Goal: Information Seeking & Learning: Find specific fact

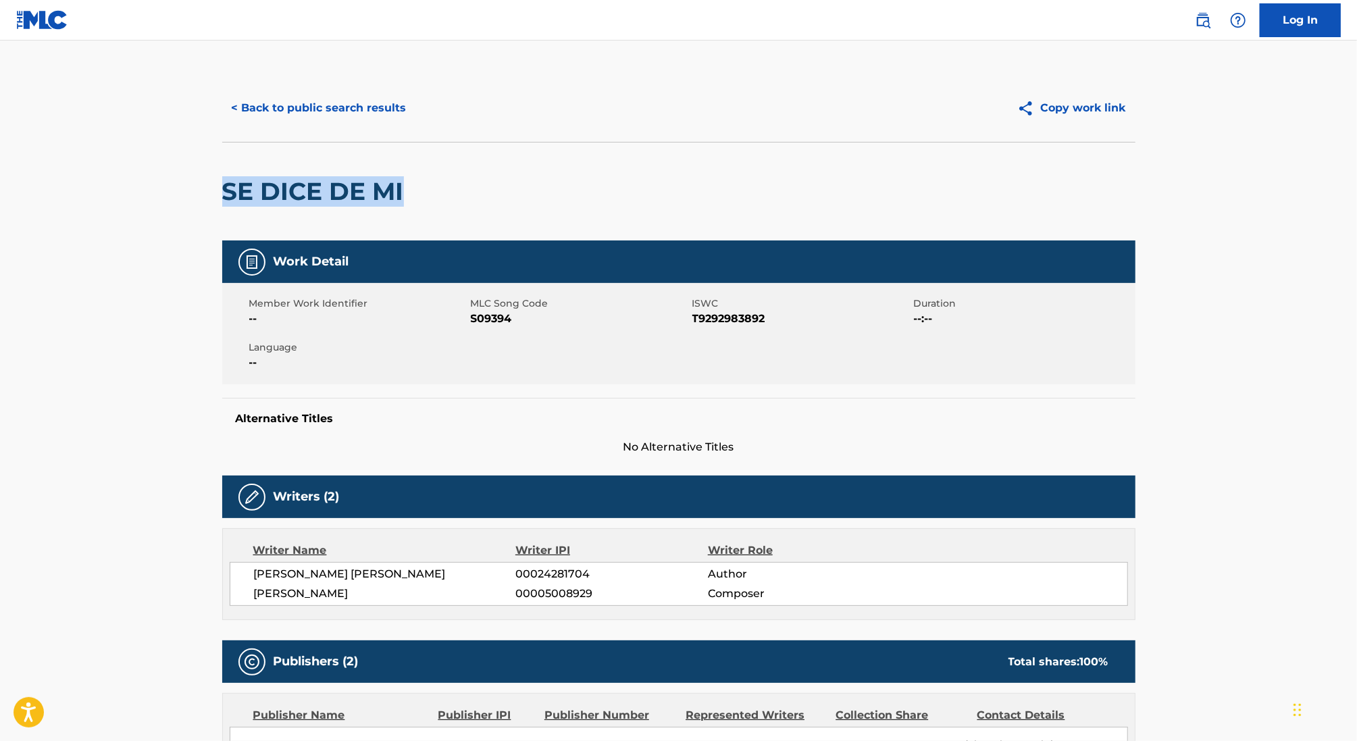
click at [309, 103] on button "< Back to public search results" at bounding box center [319, 108] width 194 height 34
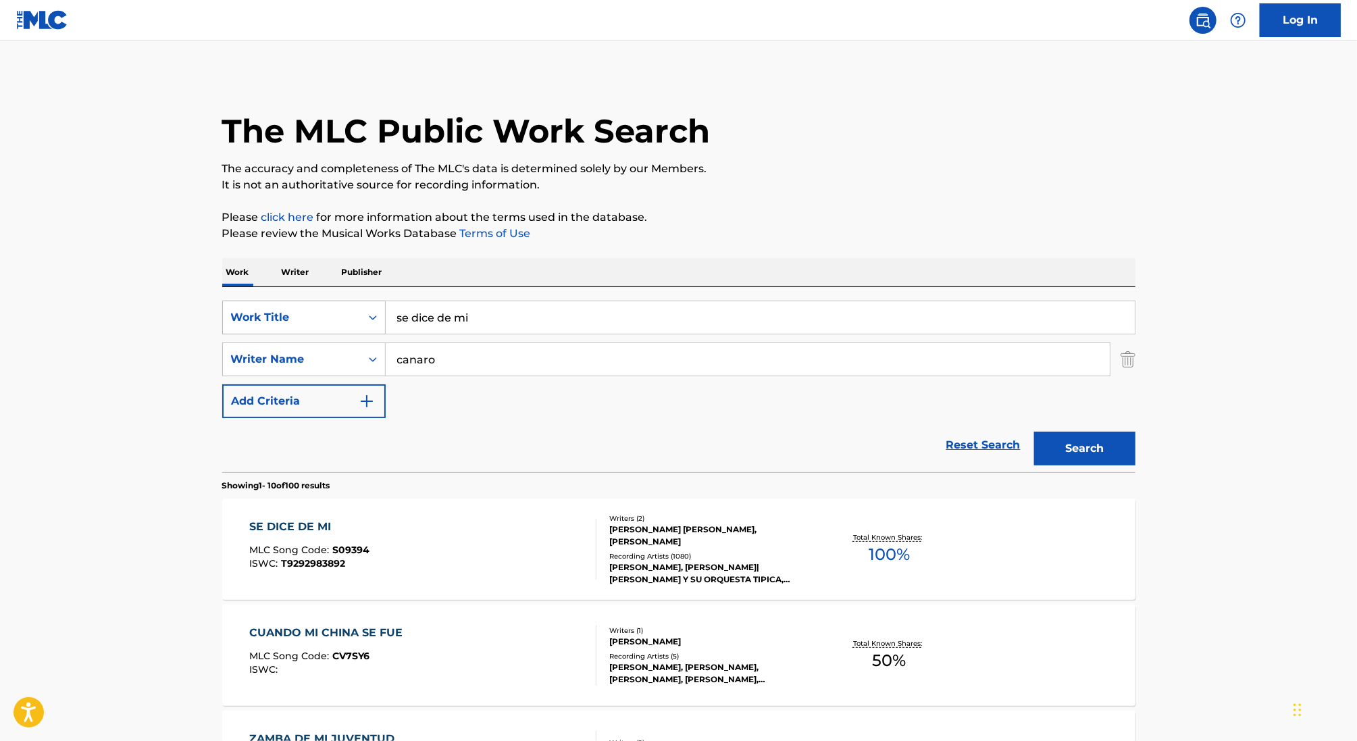
drag, startPoint x: 525, startPoint y: 313, endPoint x: 335, endPoint y: 313, distance: 189.8
click at [335, 313] on div "SearchWithCriteria46991fb0-dde7-4f07-a579-f7b86000852b Work Title se dice de mi" at bounding box center [678, 318] width 913 height 34
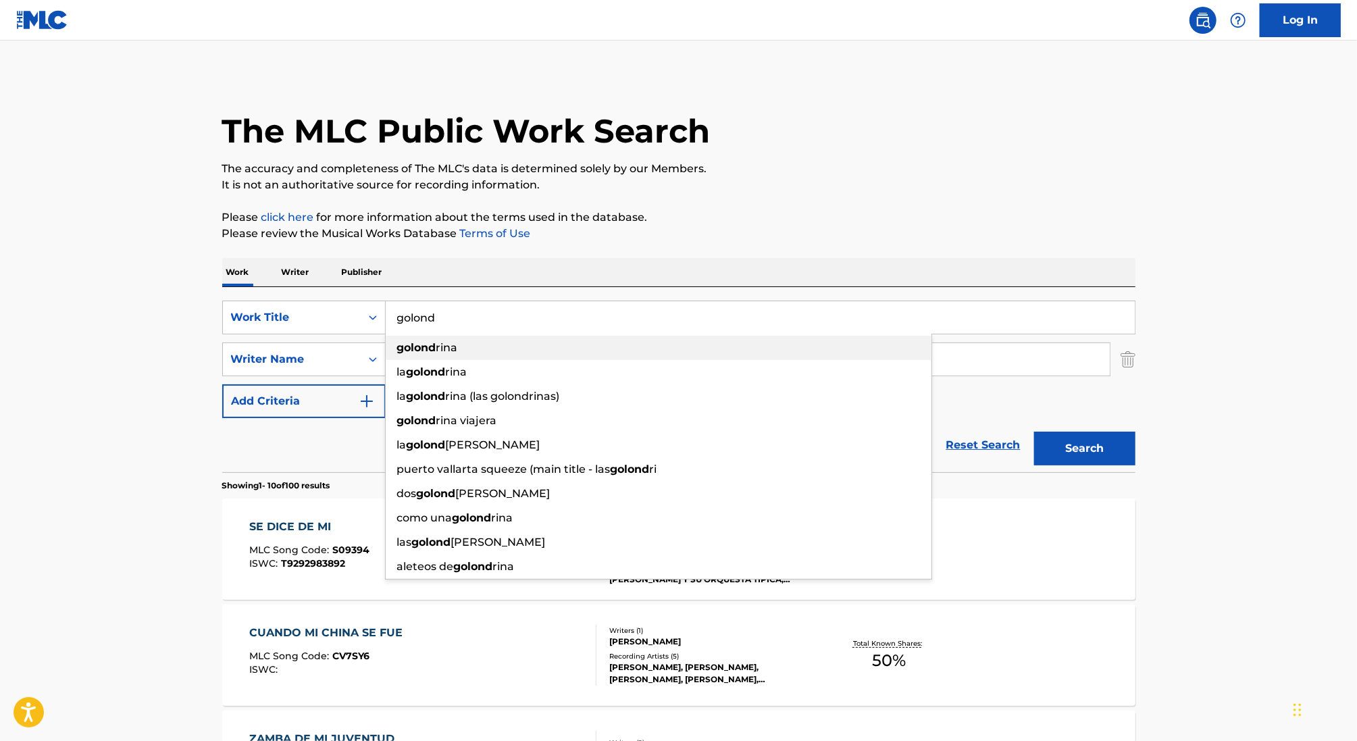
click at [467, 342] on div "golond rina" at bounding box center [659, 348] width 546 height 24
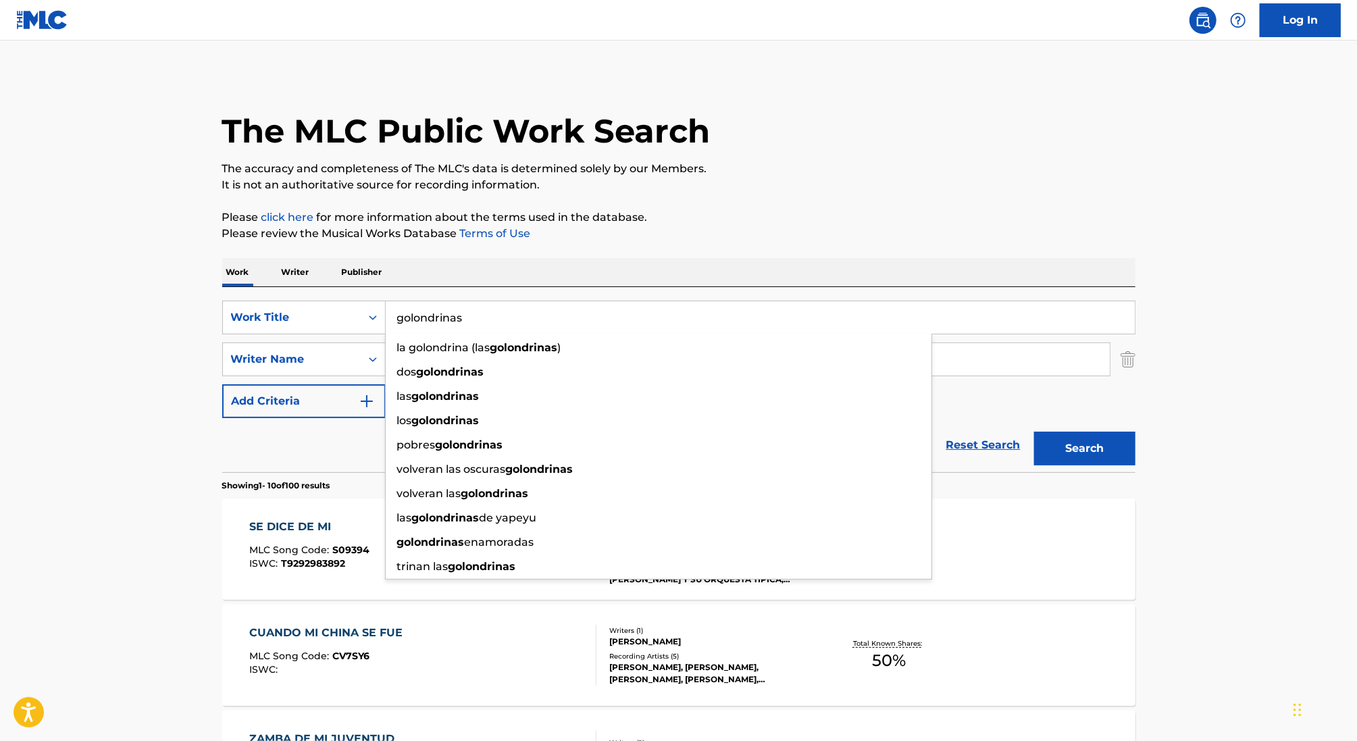
type input "golondrinas"
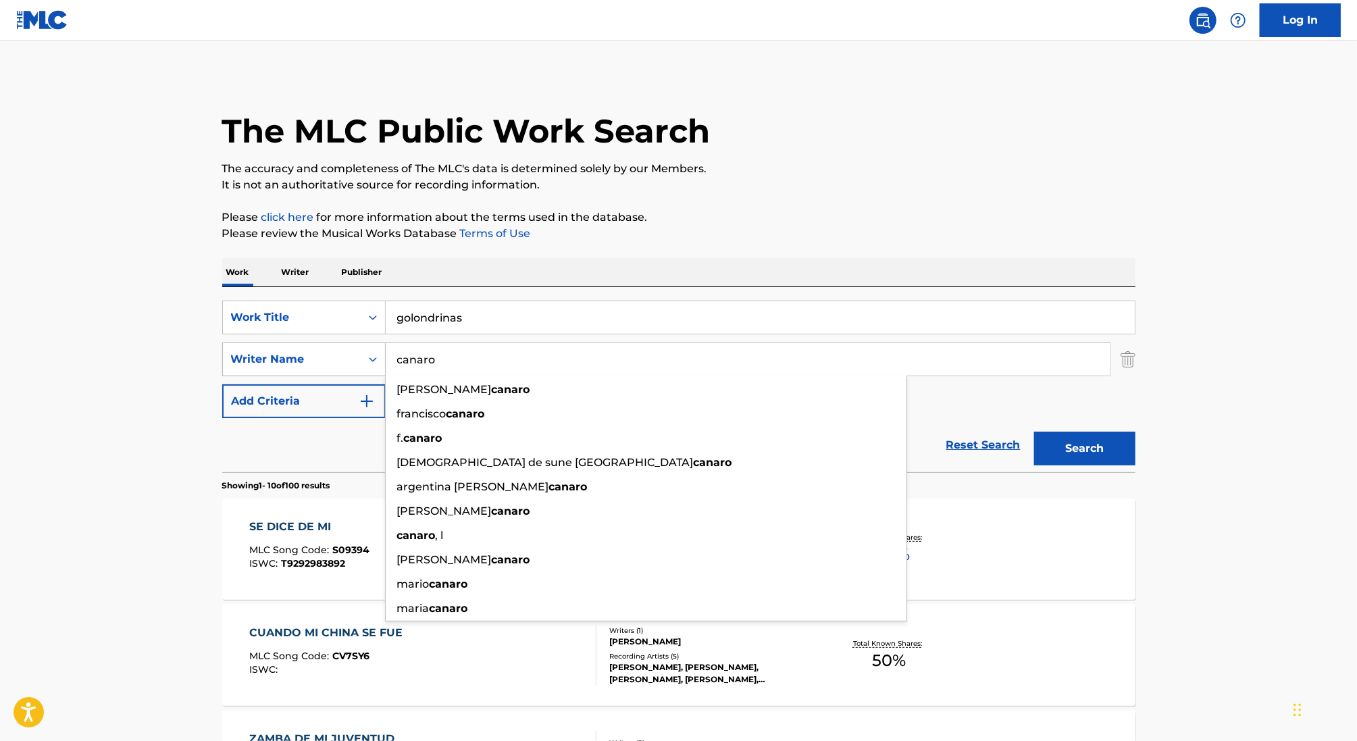
drag, startPoint x: 505, startPoint y: 358, endPoint x: 339, endPoint y: 361, distance: 165.5
click at [338, 361] on div "SearchWithCriteria7fc13f0a-83c1-4a44-94a9-9a12e813ddac Writer Name canaro [PERS…" at bounding box center [678, 359] width 913 height 34
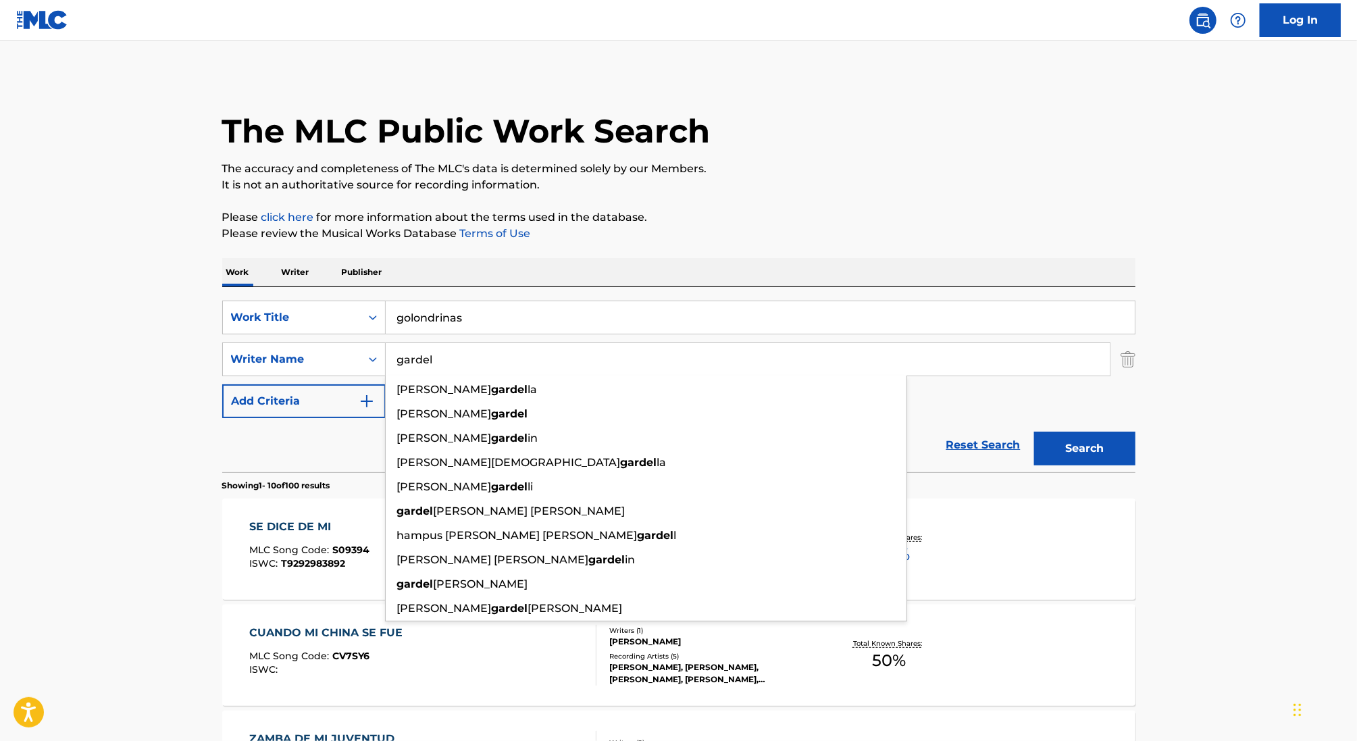
type input "gardel"
click at [252, 398] on button "Add Criteria" at bounding box center [303, 401] width 163 height 34
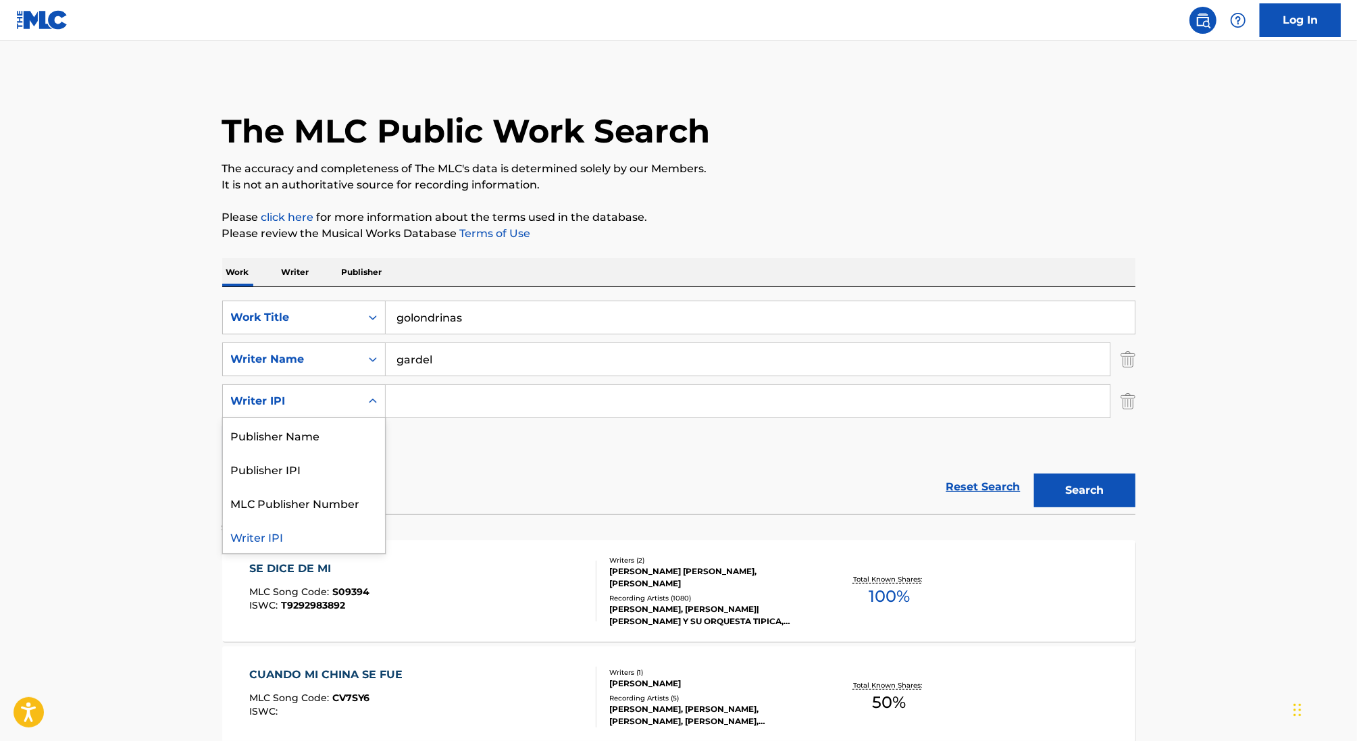
click at [308, 399] on div "Writer IPI" at bounding box center [292, 401] width 122 height 16
click at [322, 432] on div "Publisher Name" at bounding box center [304, 435] width 162 height 34
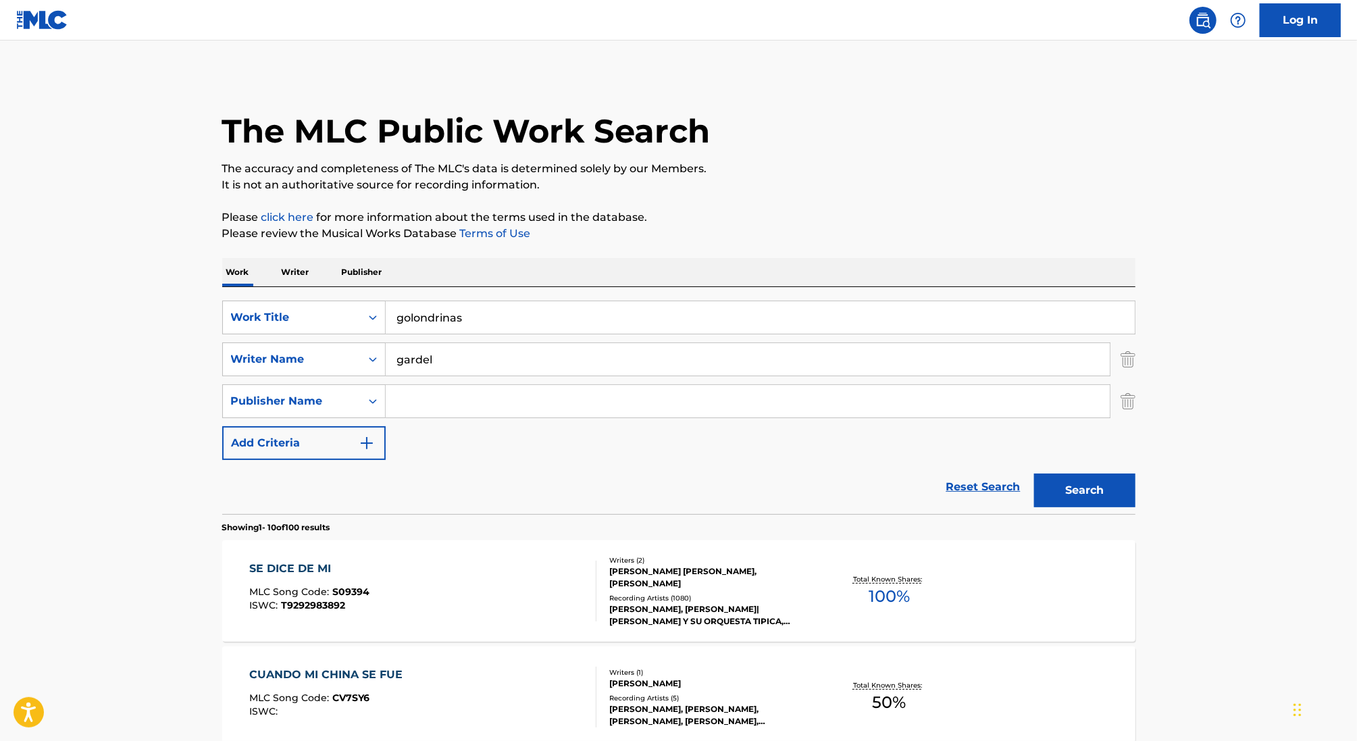
click at [424, 416] on input "Search Form" at bounding box center [748, 401] width 724 height 32
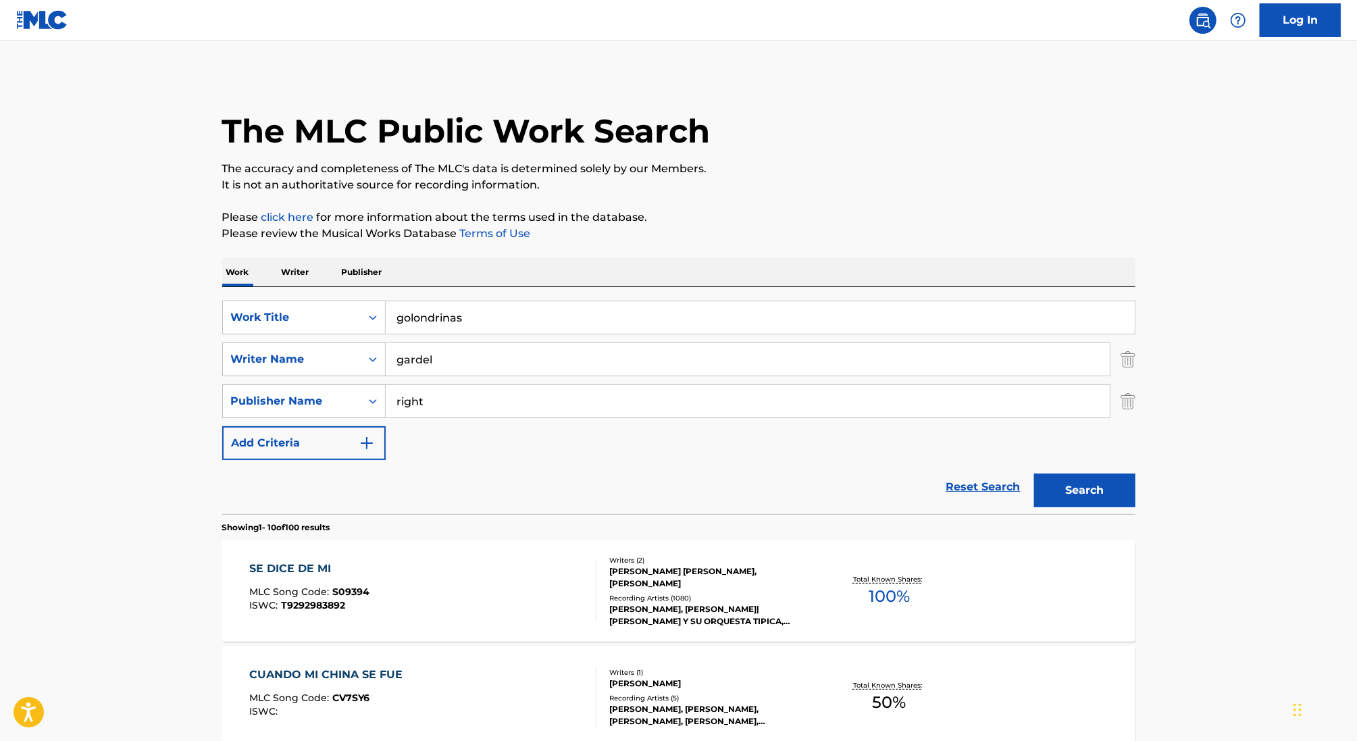
click at [1104, 480] on button "Search" at bounding box center [1084, 491] width 101 height 34
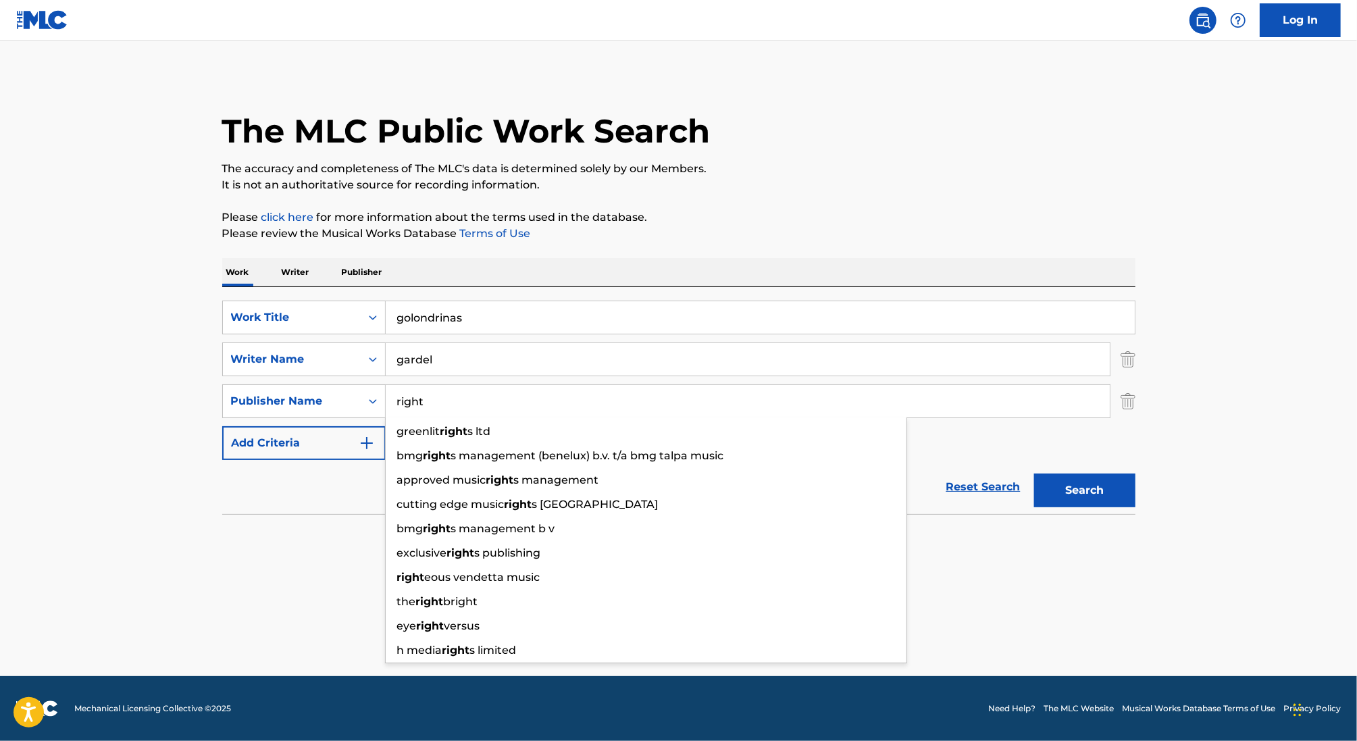
drag, startPoint x: 466, startPoint y: 409, endPoint x: 422, endPoint y: 402, distance: 45.1
click at [421, 402] on input "right" at bounding box center [748, 401] width 724 height 32
click at [463, 409] on input "right" at bounding box center [748, 401] width 724 height 32
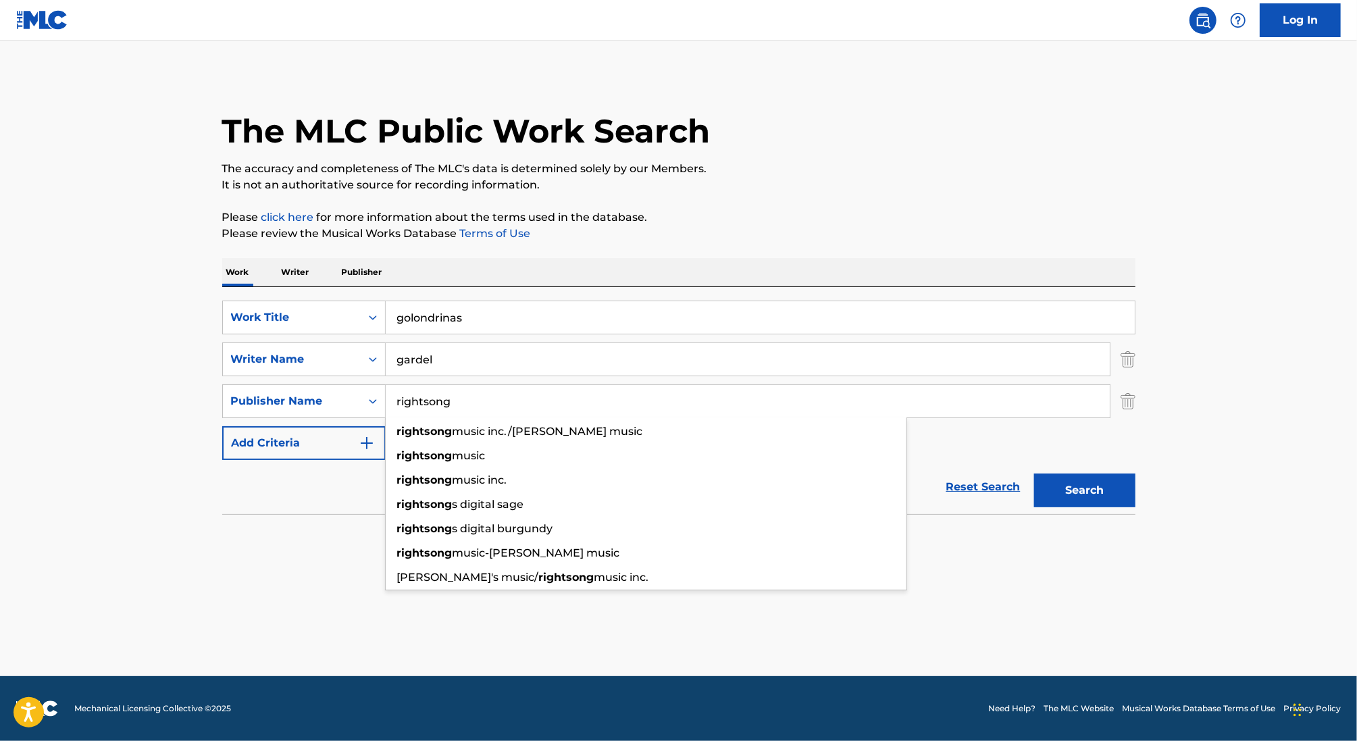
click at [1014, 459] on div "SearchWithCriteria46991fb0-dde7-4f07-a579-f7b86000852b Work Title golondrinas S…" at bounding box center [678, 380] width 913 height 159
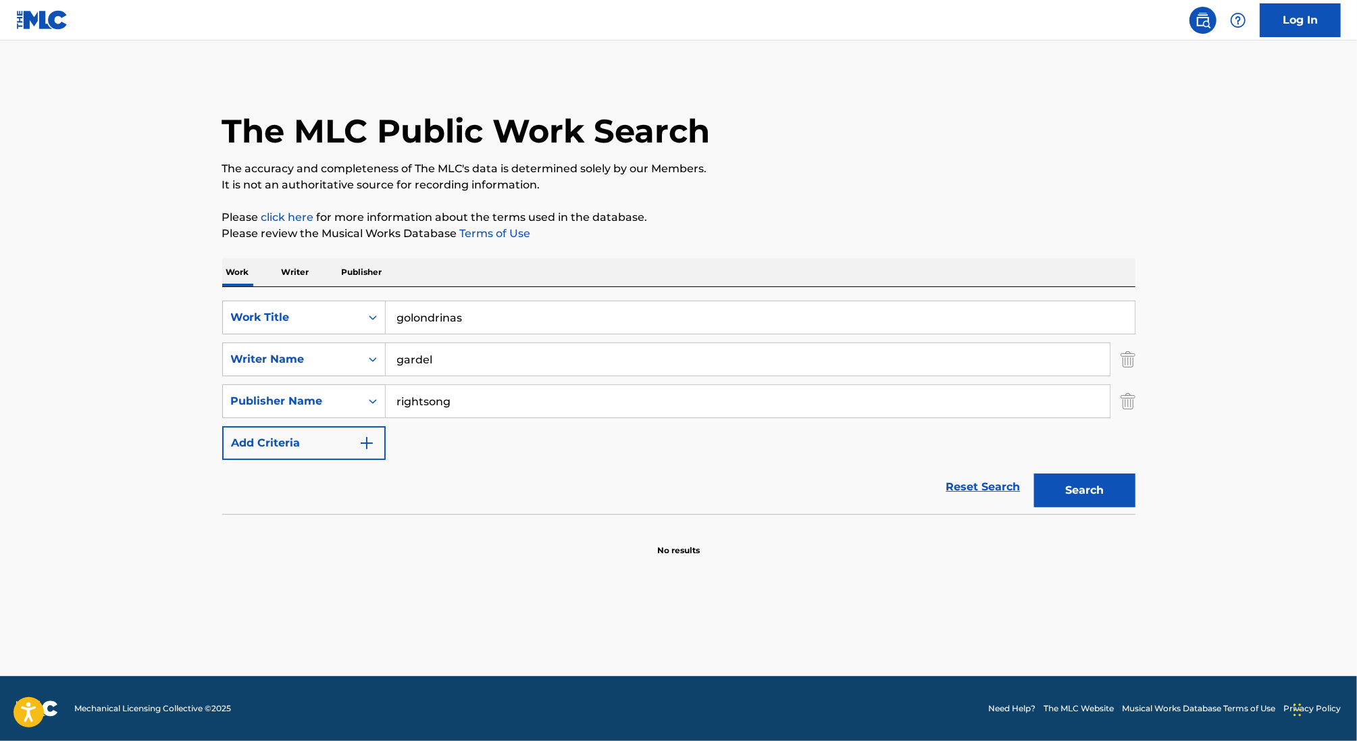
click at [1082, 484] on button "Search" at bounding box center [1084, 491] width 101 height 34
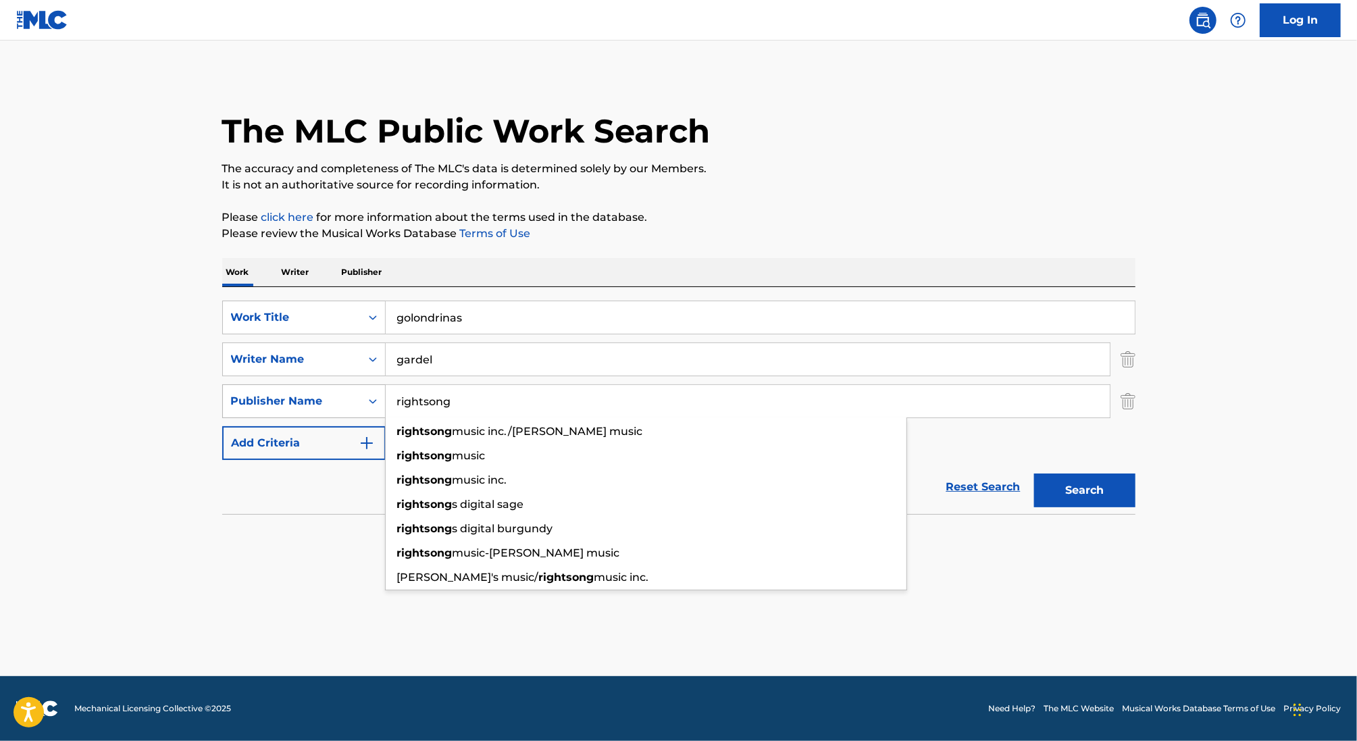
drag, startPoint x: 542, startPoint y: 399, endPoint x: 373, endPoint y: 399, distance: 169.6
click at [373, 399] on div "SearchWithCriteria648080ac-9cf9-4272-95b3-a075c9d33df3 Publisher Name rightsong…" at bounding box center [678, 401] width 913 height 34
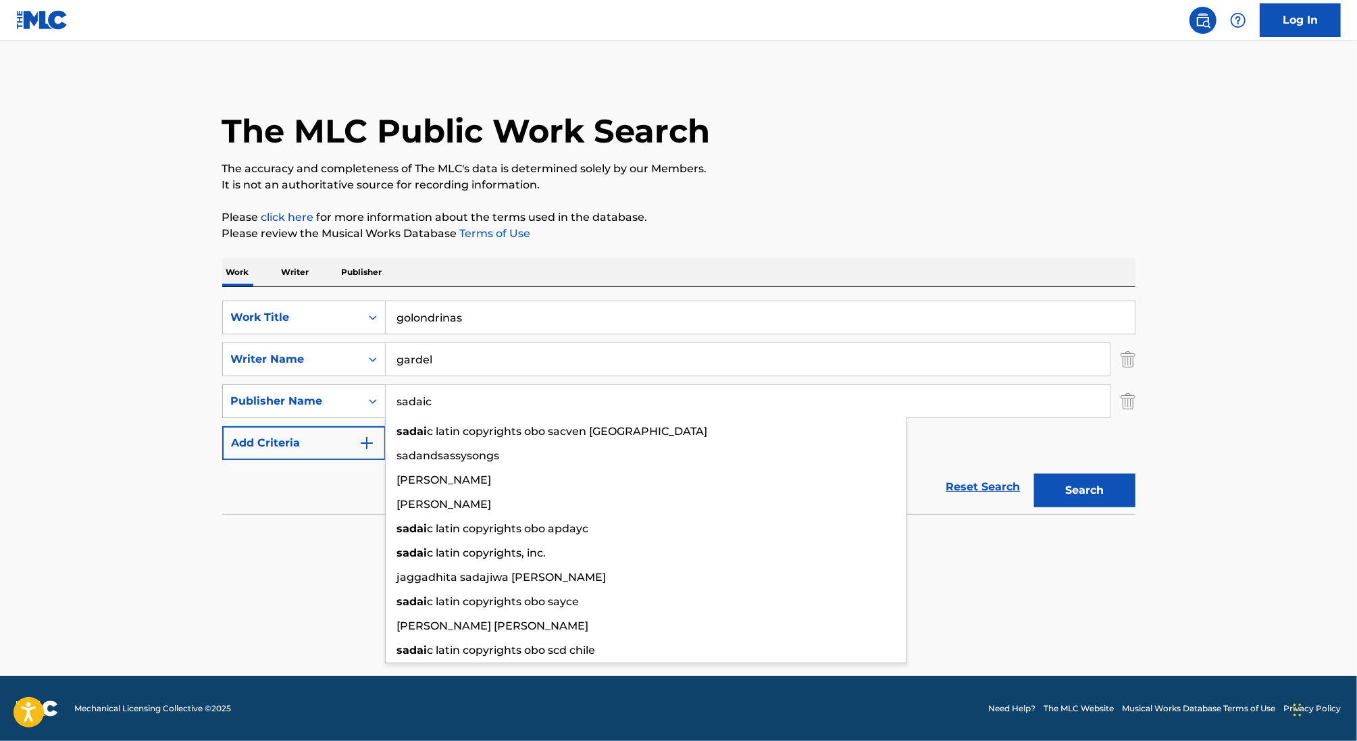
type input "sadaic"
click at [1034, 474] on button "Search" at bounding box center [1084, 491] width 101 height 34
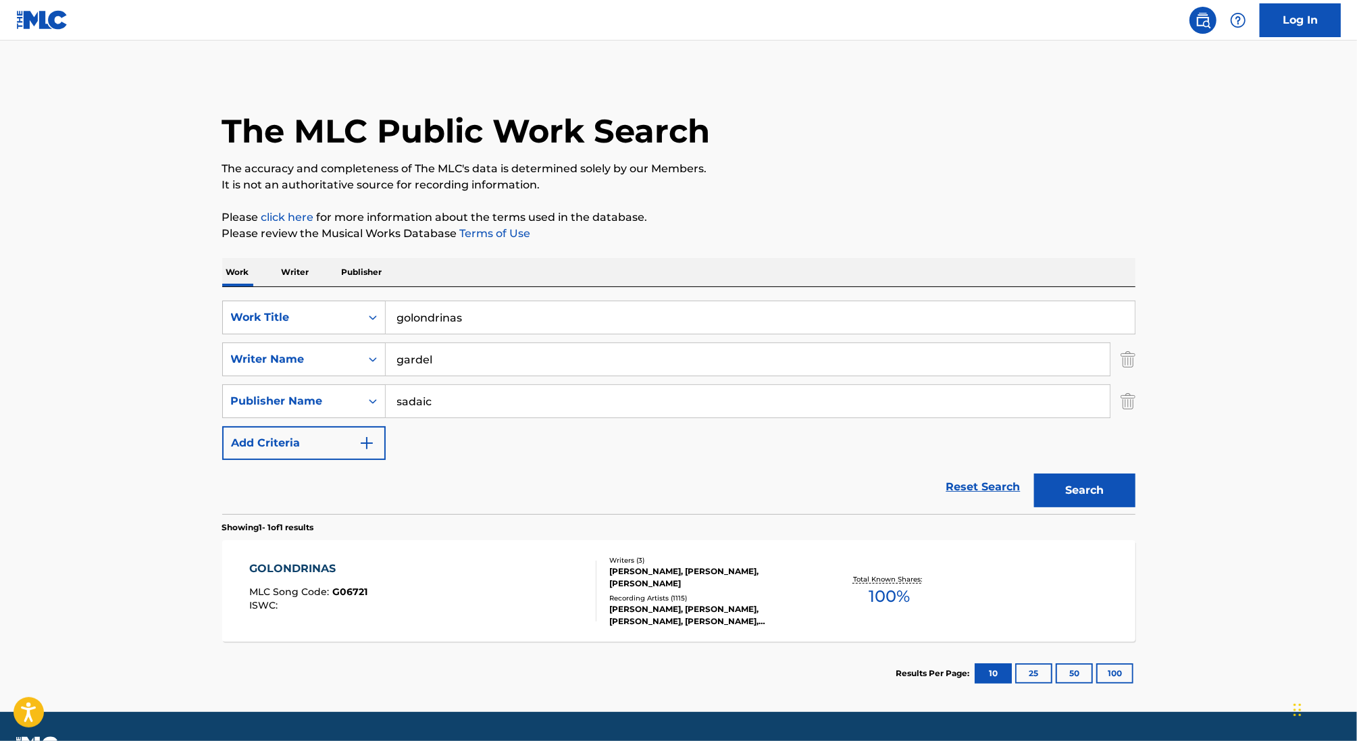
click at [440, 602] on div "GOLONDRINAS MLC Song Code : G06721 ISWC :" at bounding box center [422, 591] width 347 height 61
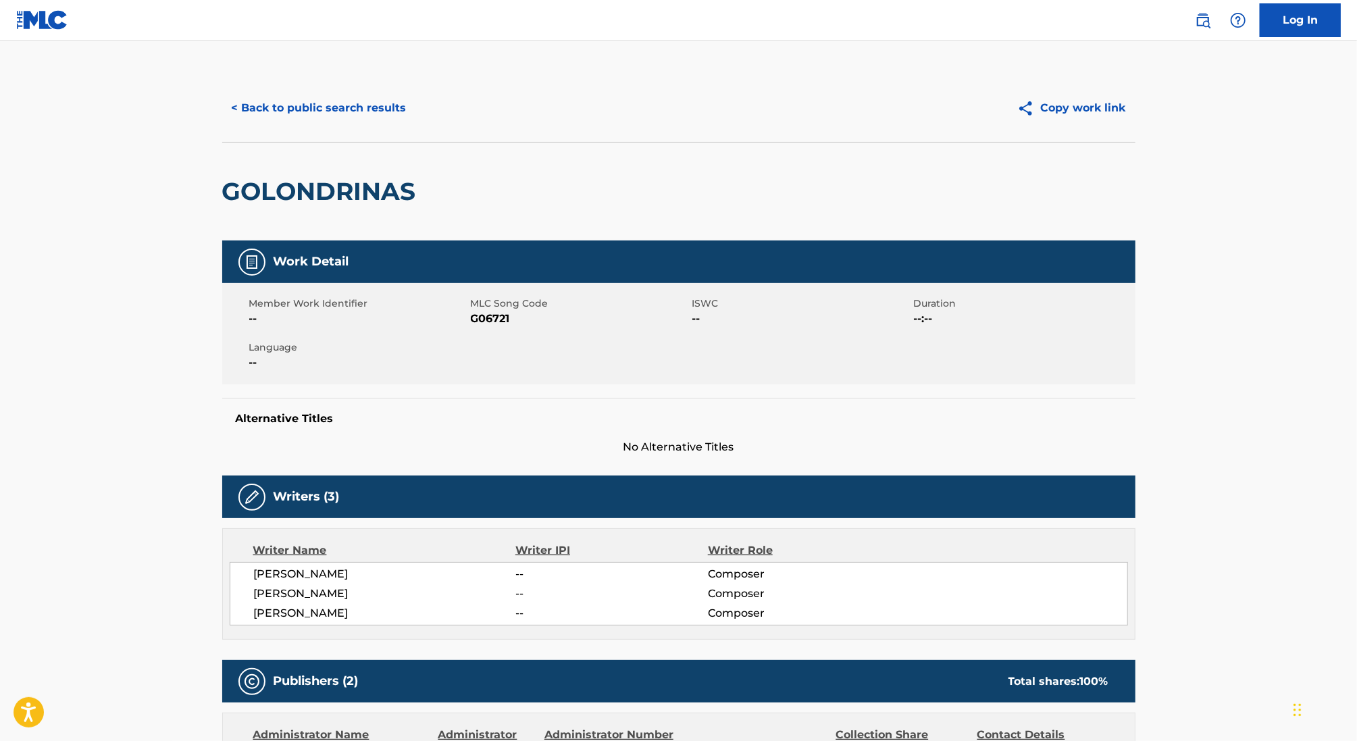
click at [319, 121] on button "< Back to public search results" at bounding box center [319, 108] width 194 height 34
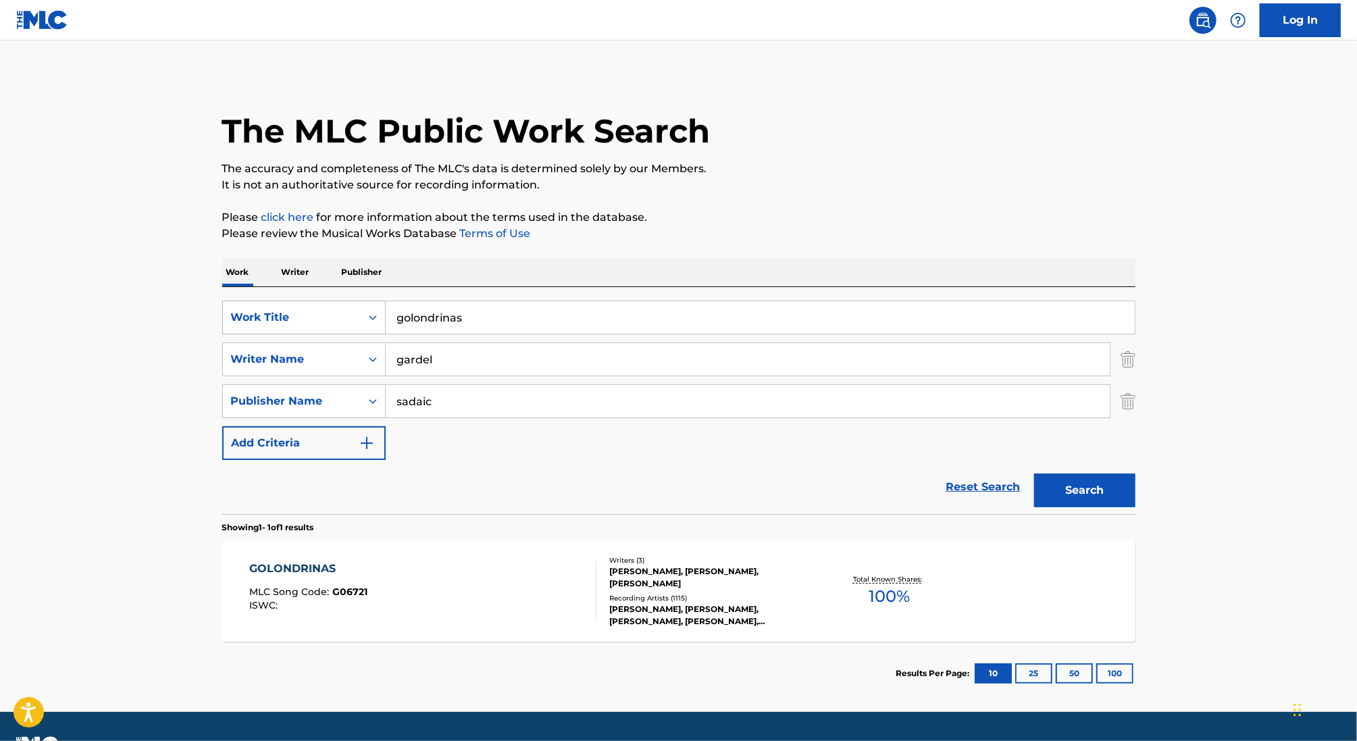
drag, startPoint x: 472, startPoint y: 313, endPoint x: 334, endPoint y: 312, distance: 137.8
click at [334, 313] on div "SearchWithCriteria46991fb0-dde7-4f07-a579-f7b86000852b Work Title golondrinas" at bounding box center [678, 318] width 913 height 34
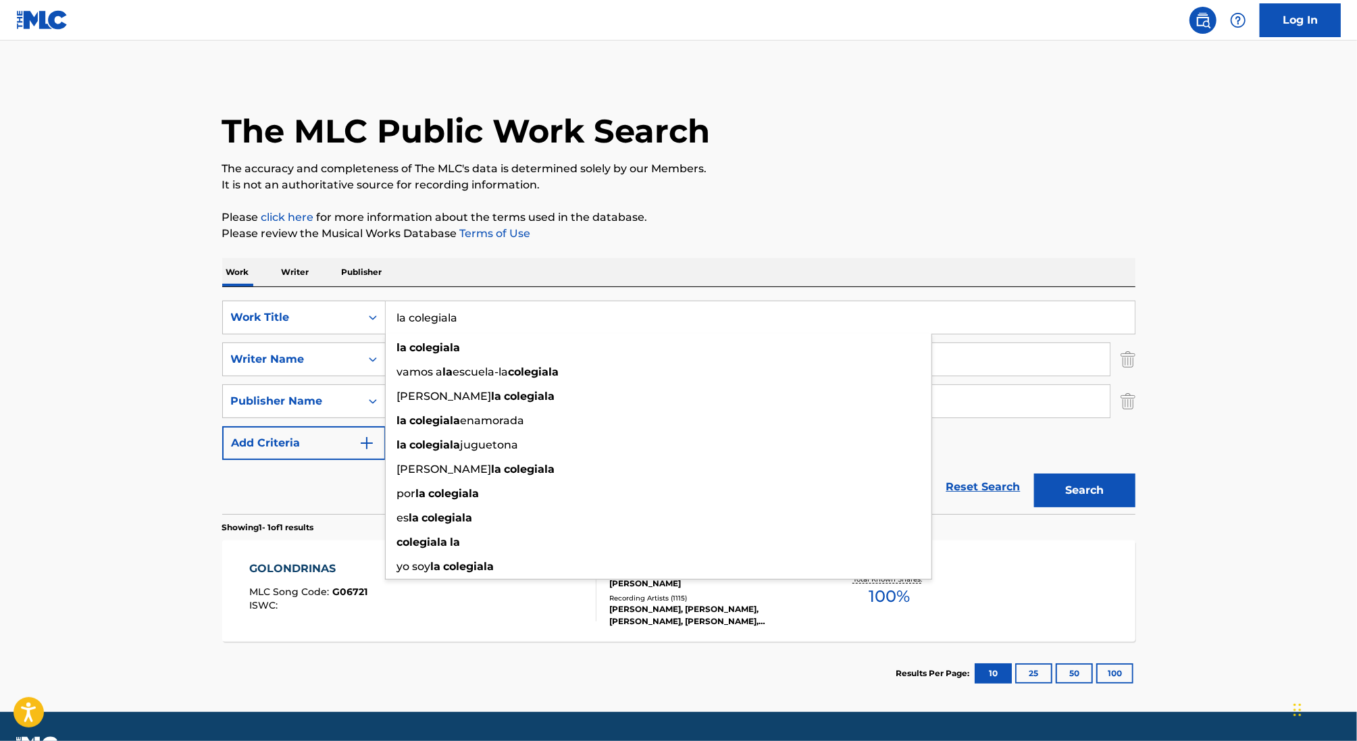
type input "la colegiala"
click at [0, 426] on main "The MLC Public Work Search The accuracy and completeness of The MLC's data is d…" at bounding box center [678, 376] width 1357 height 671
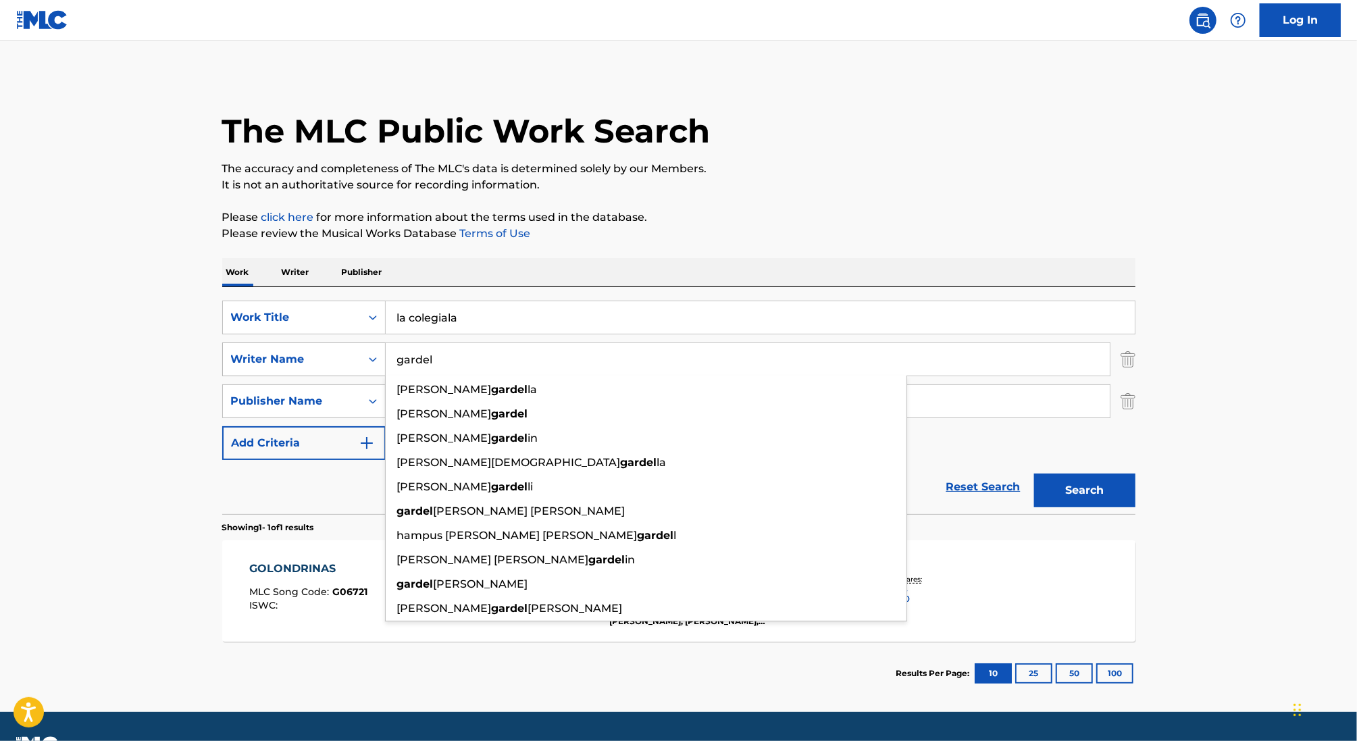
drag, startPoint x: 461, startPoint y: 357, endPoint x: 337, endPoint y: 351, distance: 124.5
click at [337, 351] on div "SearchWithCriteria7fc13f0a-83c1-4a44-94a9-9a12e813ddac Writer Name [PERSON_NAME…" at bounding box center [678, 359] width 913 height 34
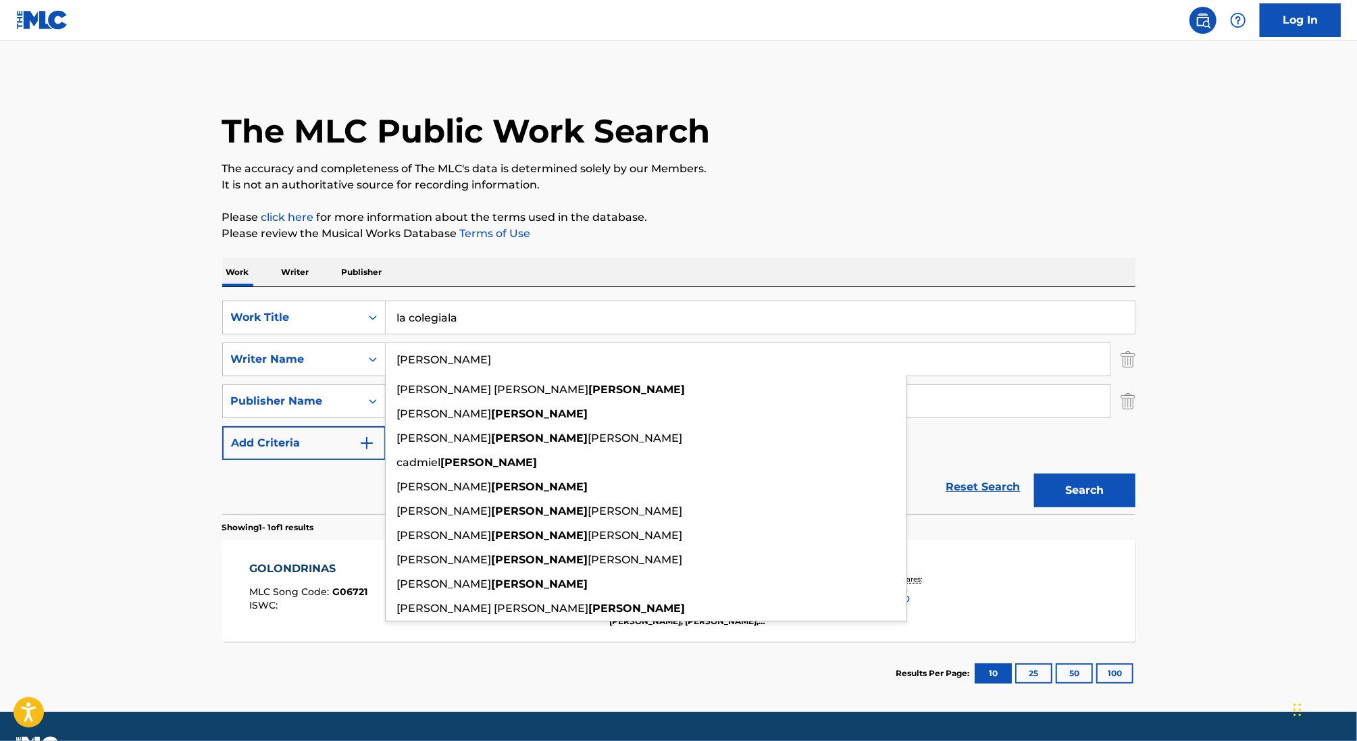
type input "[PERSON_NAME]"
click at [36, 397] on main "The MLC Public Work Search The accuracy and completeness of The MLC's data is d…" at bounding box center [678, 376] width 1357 height 671
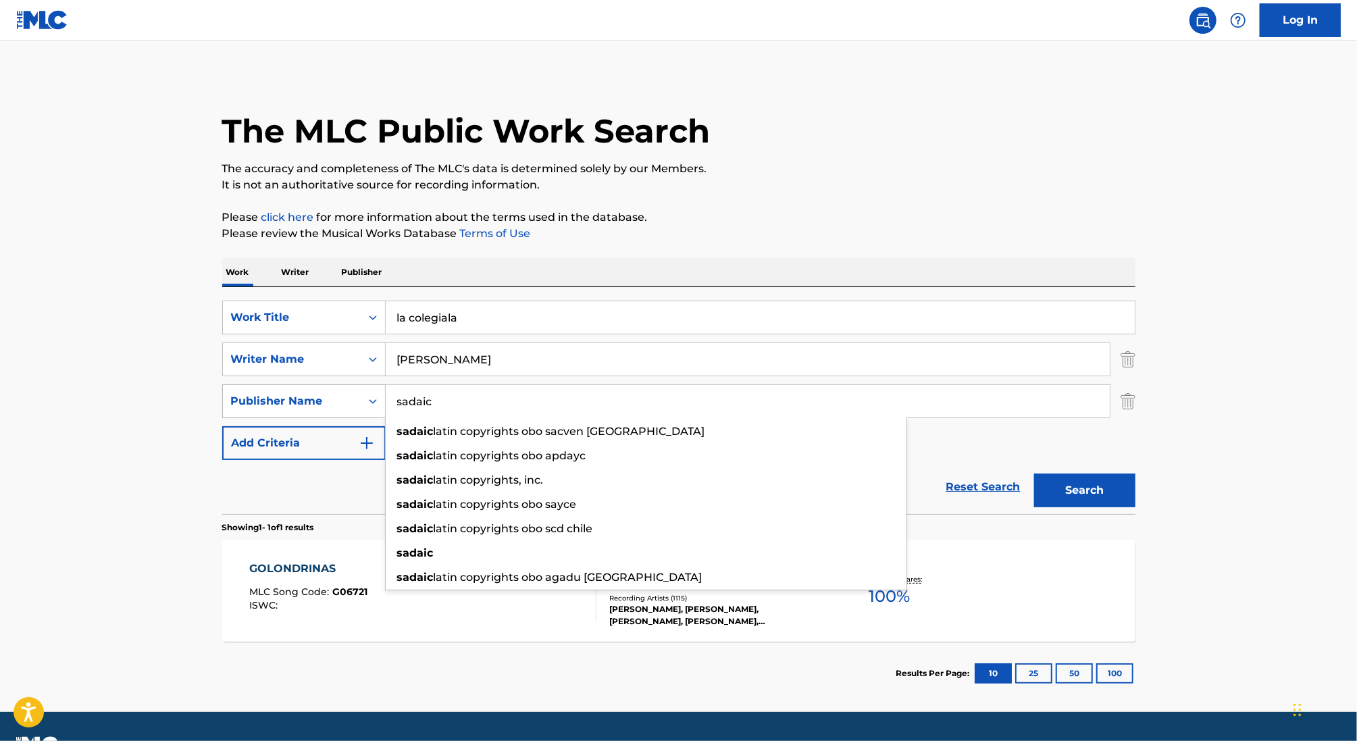
drag, startPoint x: 483, startPoint y: 401, endPoint x: 259, endPoint y: 401, distance: 224.3
click at [259, 401] on div "SearchWithCriteria648080ac-9cf9-4272-95b3-a075c9d33df3 Publisher Name [PERSON_N…" at bounding box center [678, 401] width 913 height 34
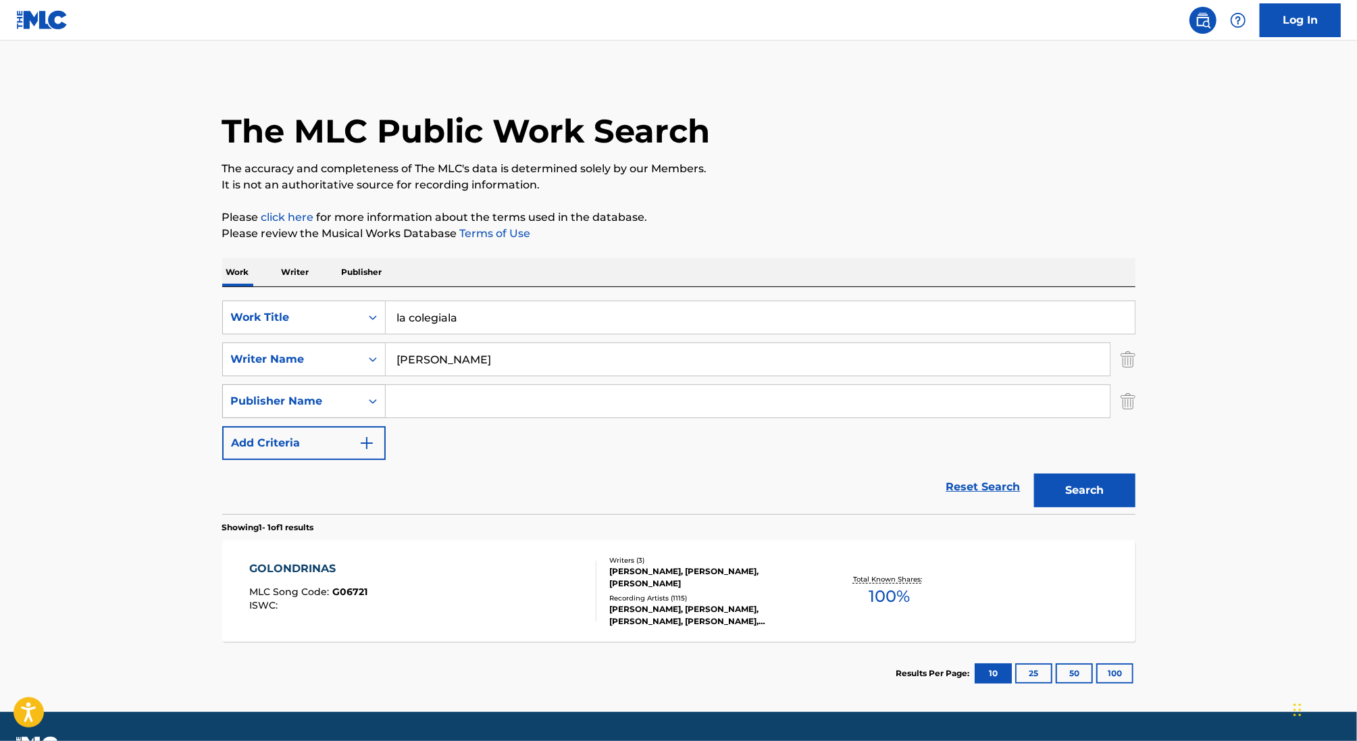
click at [1034, 474] on button "Search" at bounding box center [1084, 491] width 101 height 34
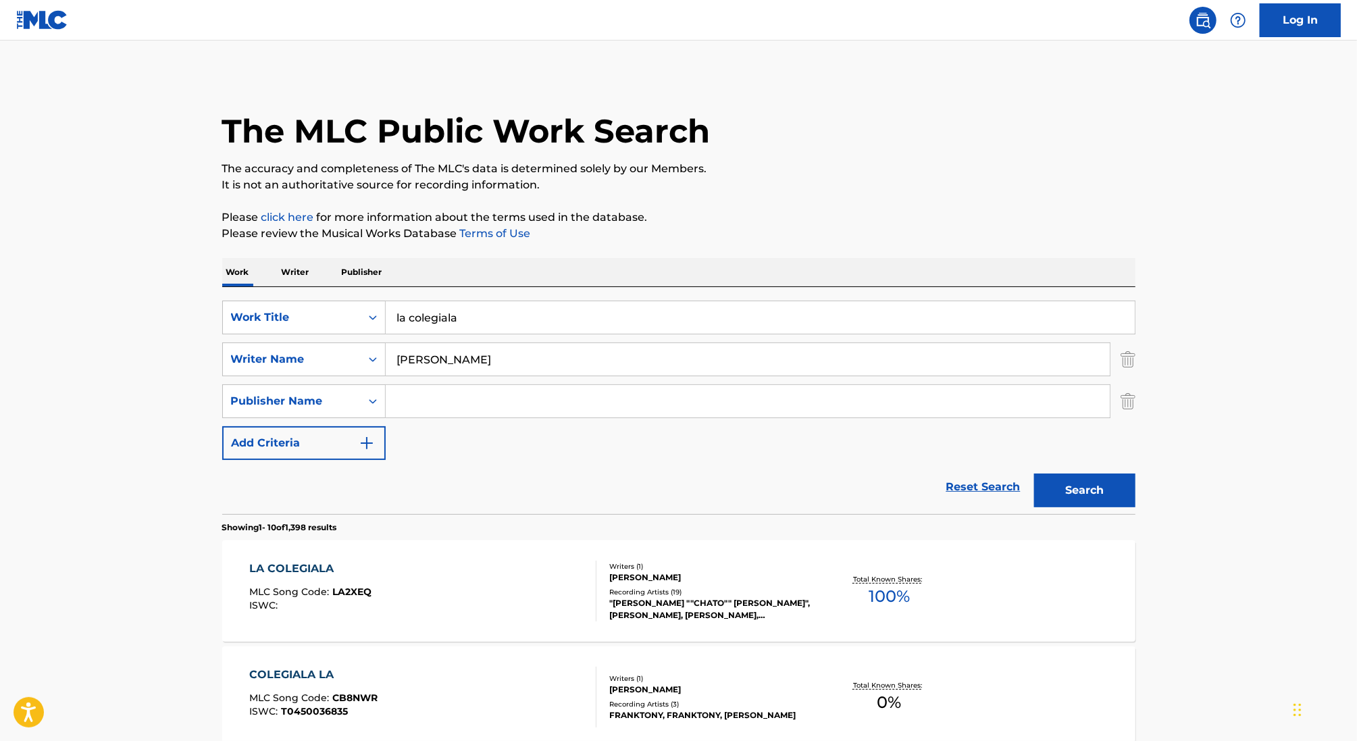
click at [562, 588] on div "LA COLEGIALA MLC Song Code : LA2XEQ ISWC :" at bounding box center [422, 591] width 347 height 61
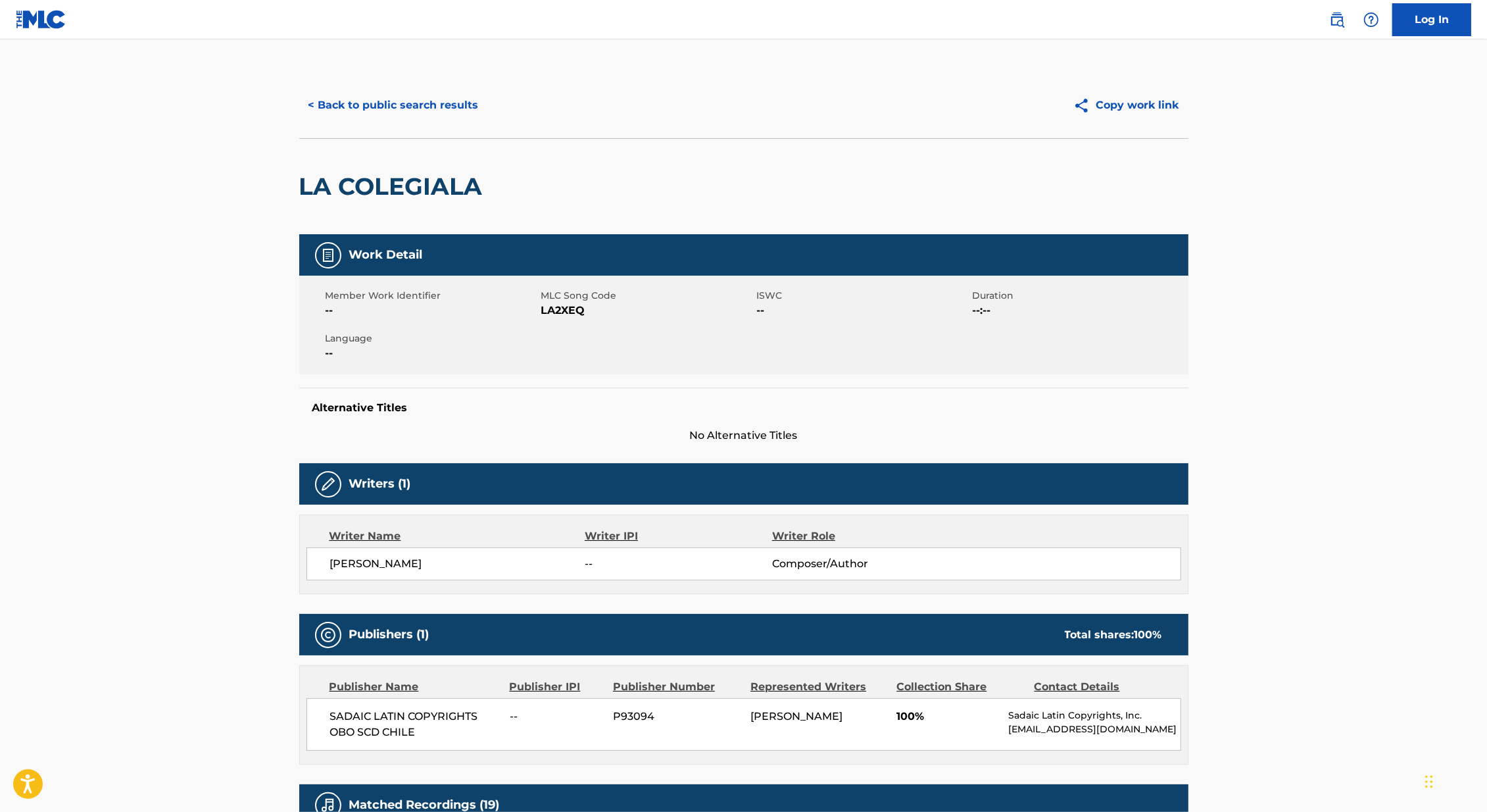
click at [360, 110] on button "< Back to public search results" at bounding box center [393, 105] width 189 height 33
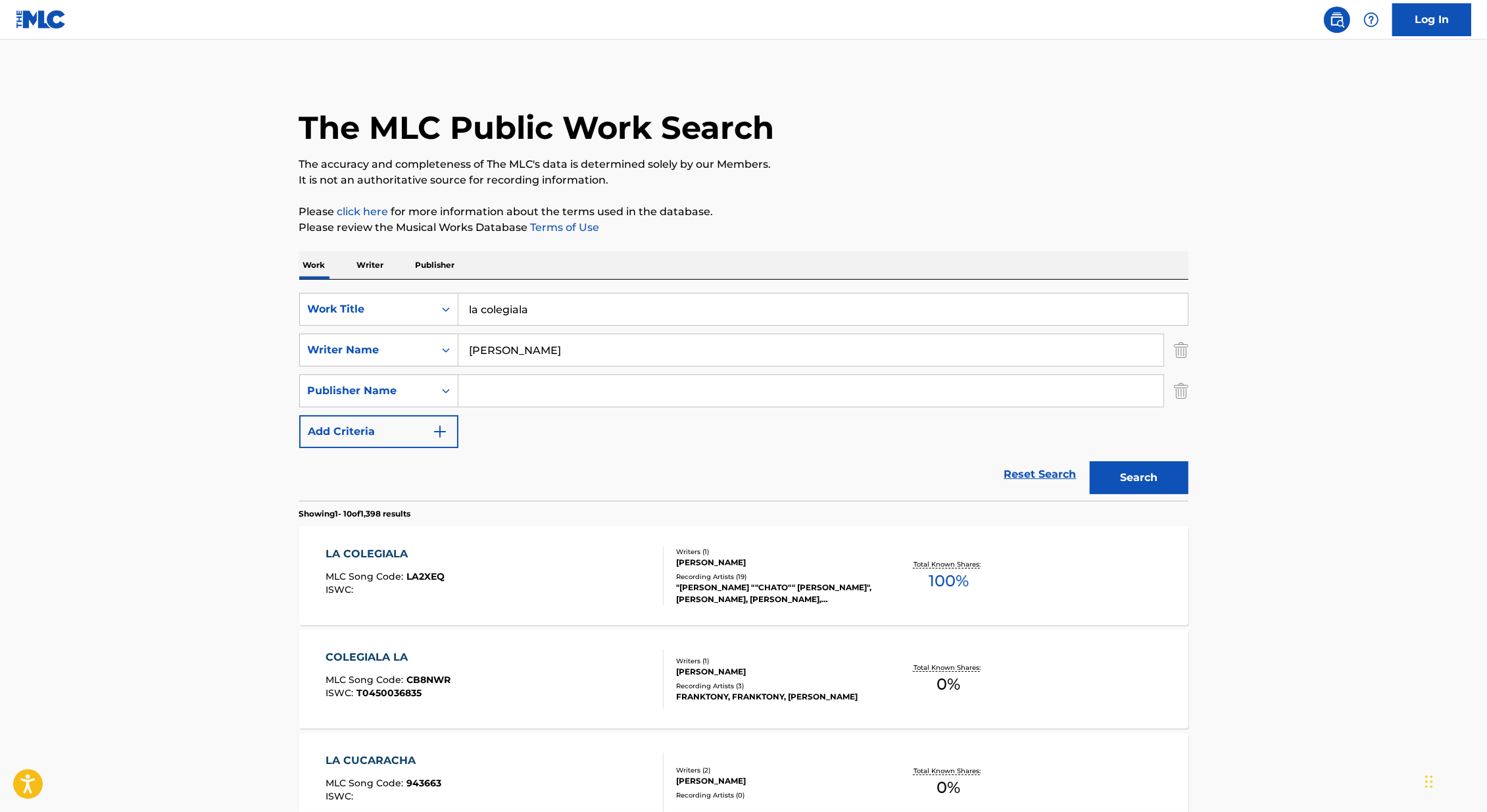
drag, startPoint x: 541, startPoint y: 318, endPoint x: 411, endPoint y: 281, distance: 135.2
click at [411, 281] on div "SearchWithCriteria46991fb0-dde7-4f07-a579-f7b86000852b Work Title la colegiala …" at bounding box center [743, 389] width 889 height 221
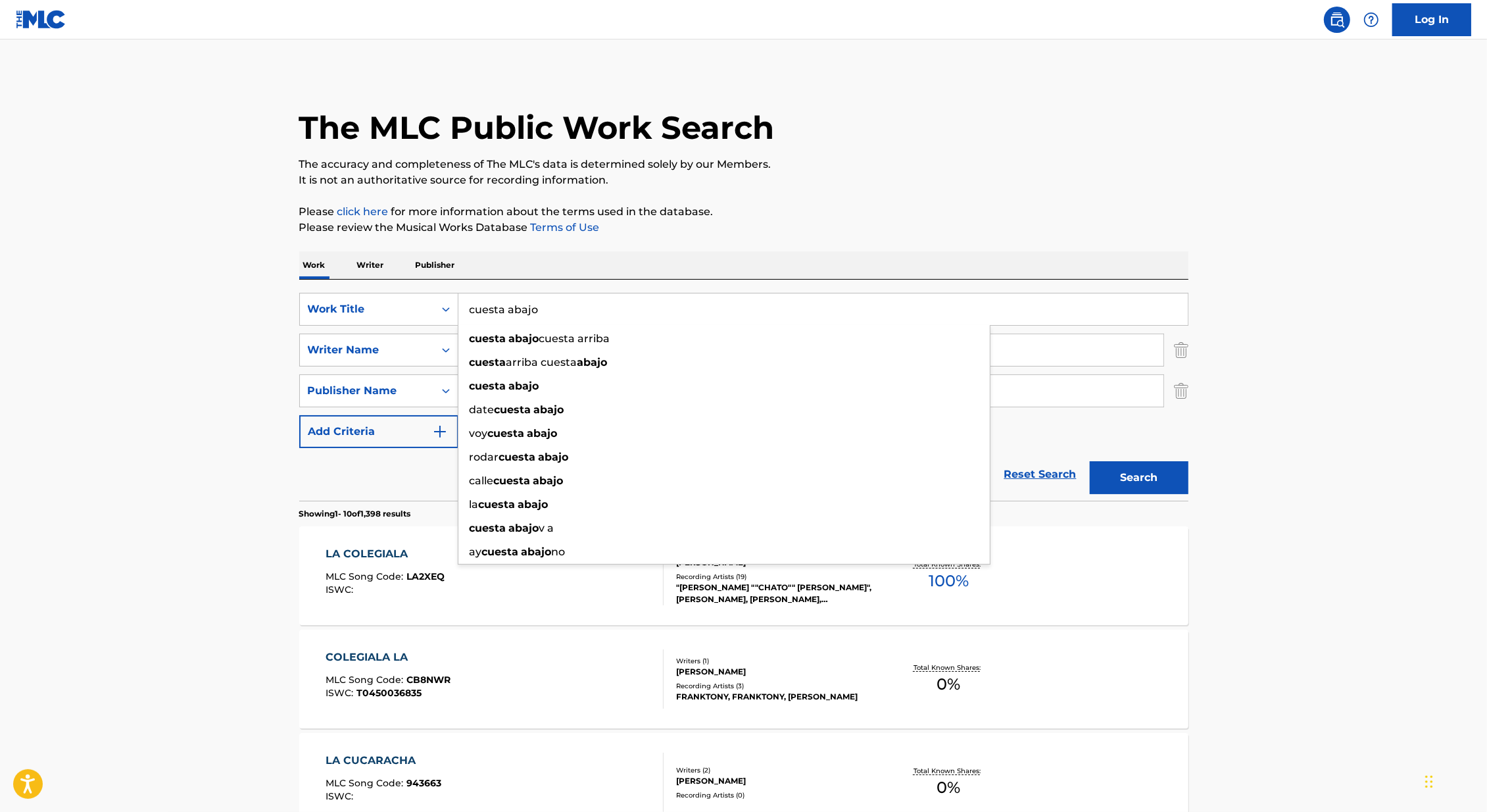
type input "cuesta abajo"
drag, startPoint x: 1, startPoint y: 461, endPoint x: 11, endPoint y: 461, distance: 10.0
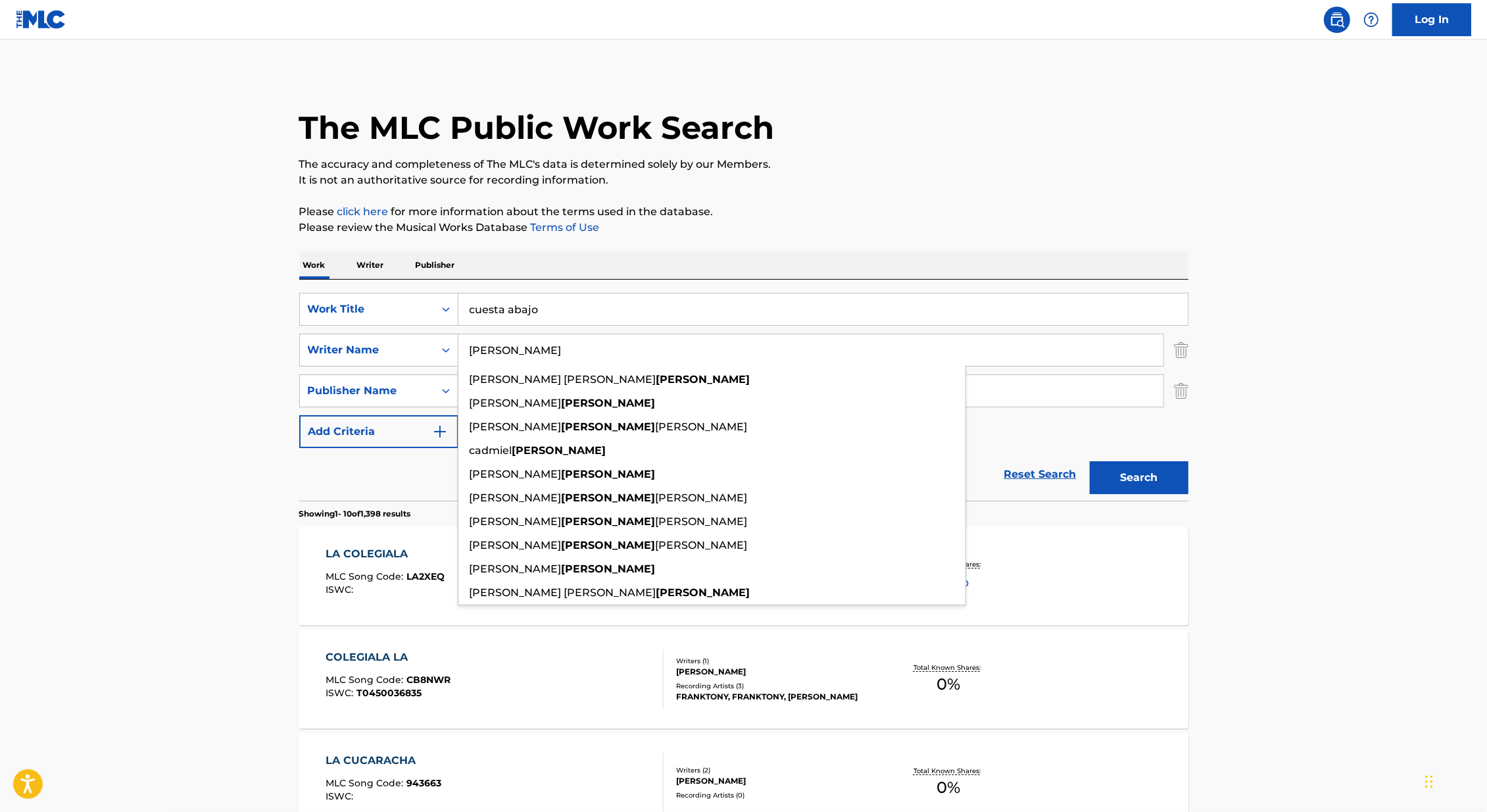
drag, startPoint x: 518, startPoint y: 357, endPoint x: 433, endPoint y: 331, distance: 88.9
click at [433, 331] on div "SearchWithCriteria46991fb0-dde7-4f07-a579-f7b86000852b Work Title cuesta abajo …" at bounding box center [743, 370] width 889 height 155
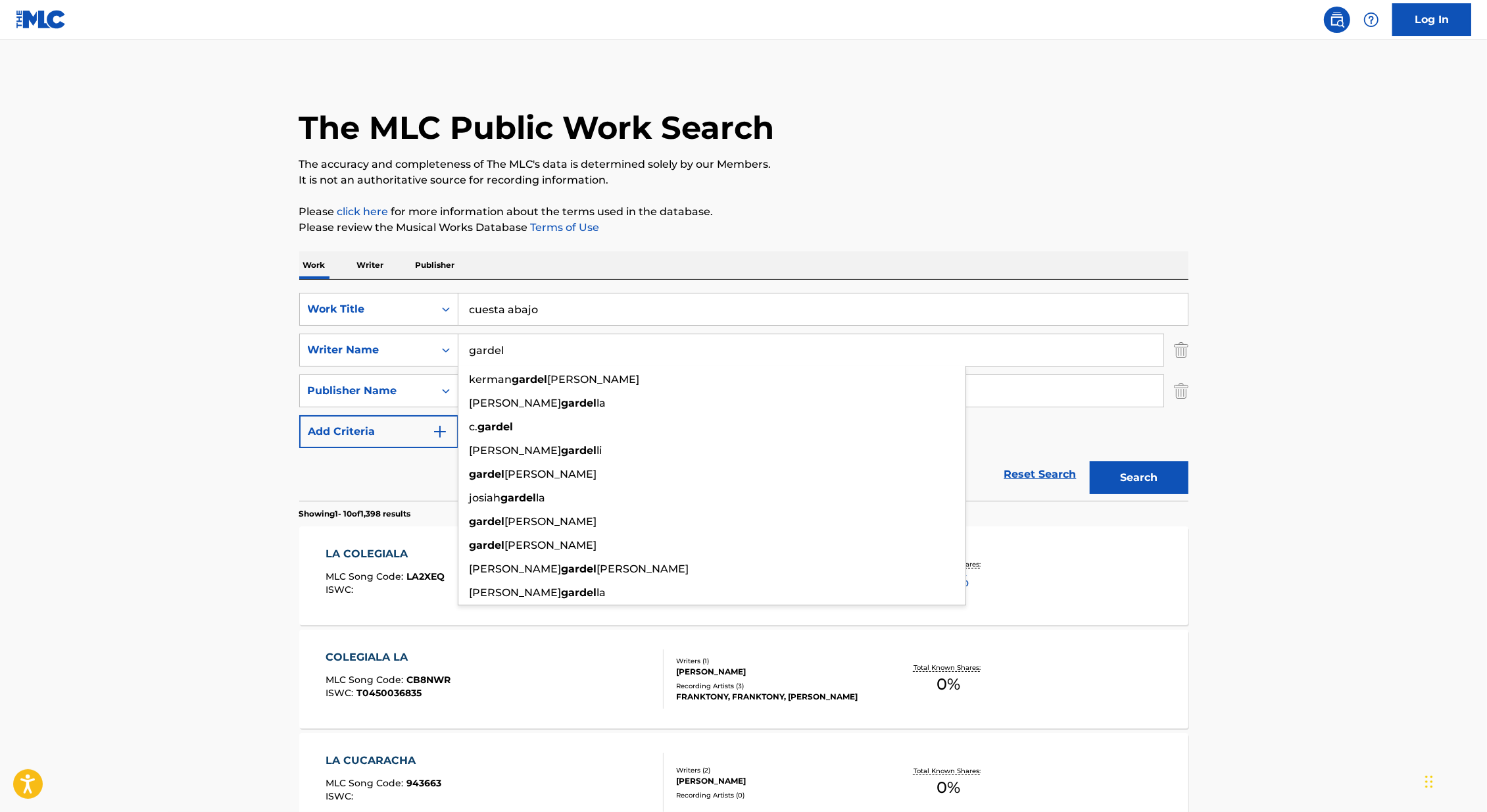
type input "gardel"
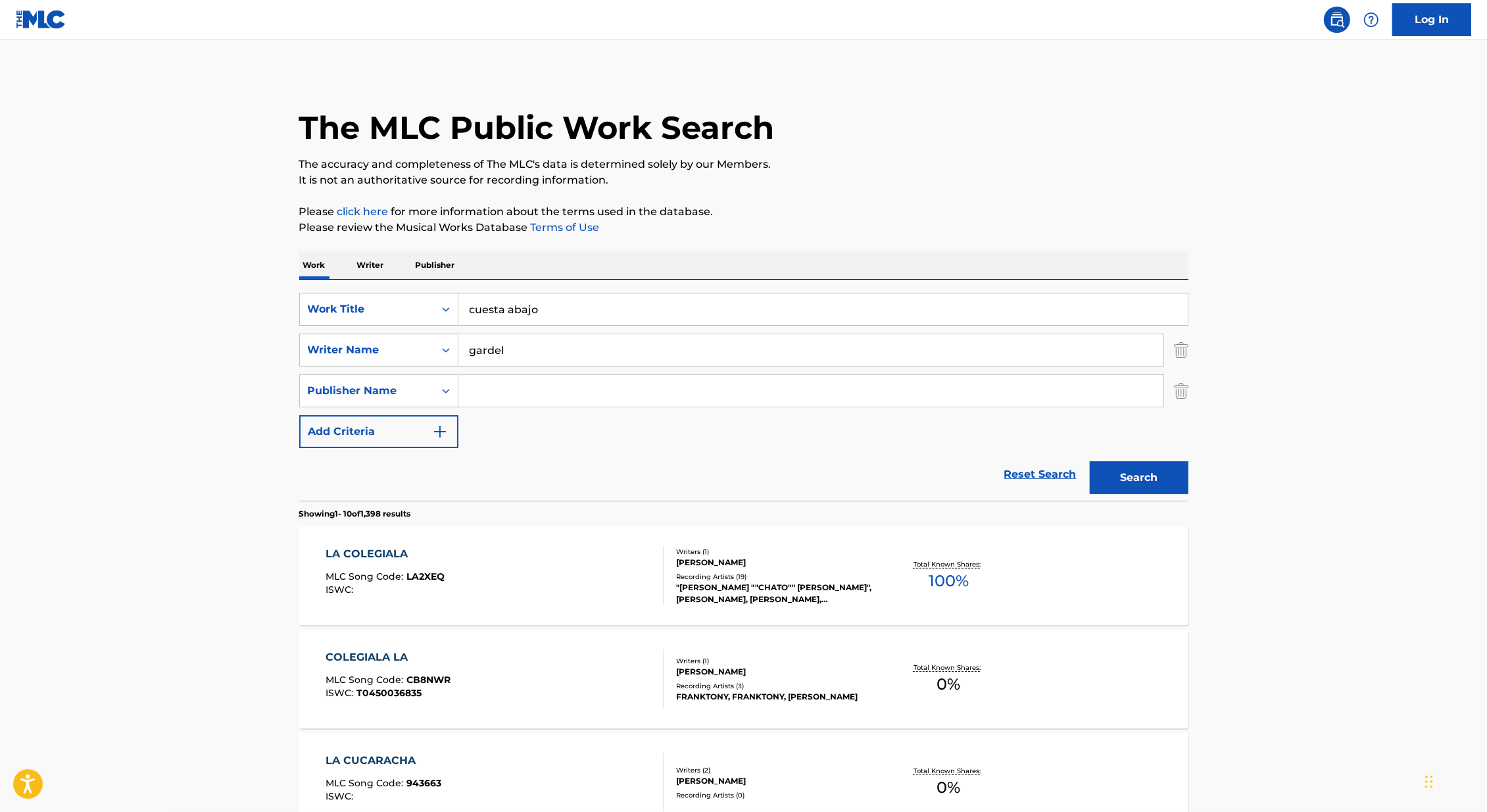
click at [1118, 479] on button "Search" at bounding box center [1138, 478] width 98 height 33
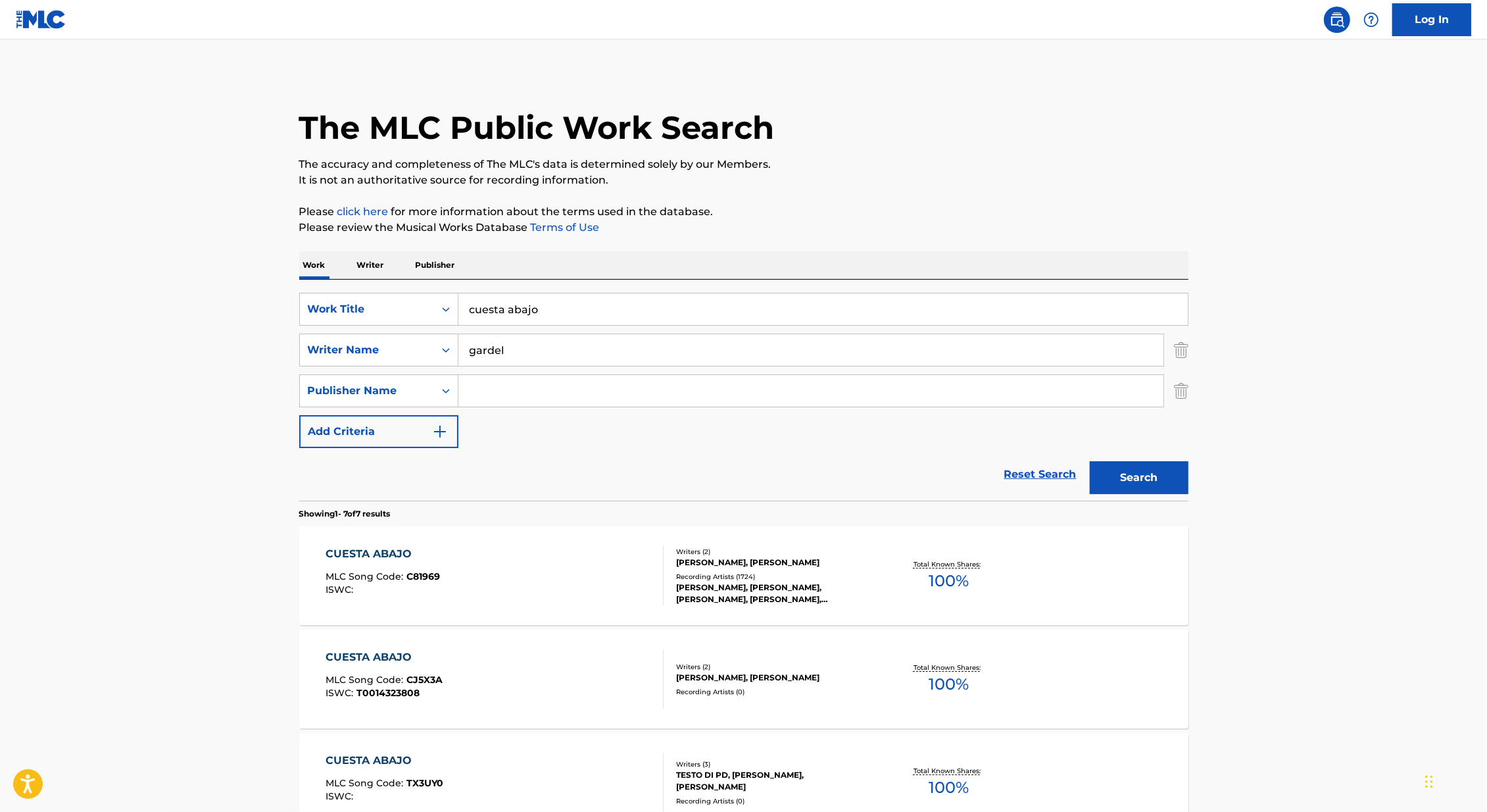
click at [737, 592] on div "[PERSON_NAME], [PERSON_NAME], [PERSON_NAME], [PERSON_NAME], [PERSON_NAME]" at bounding box center [775, 593] width 199 height 23
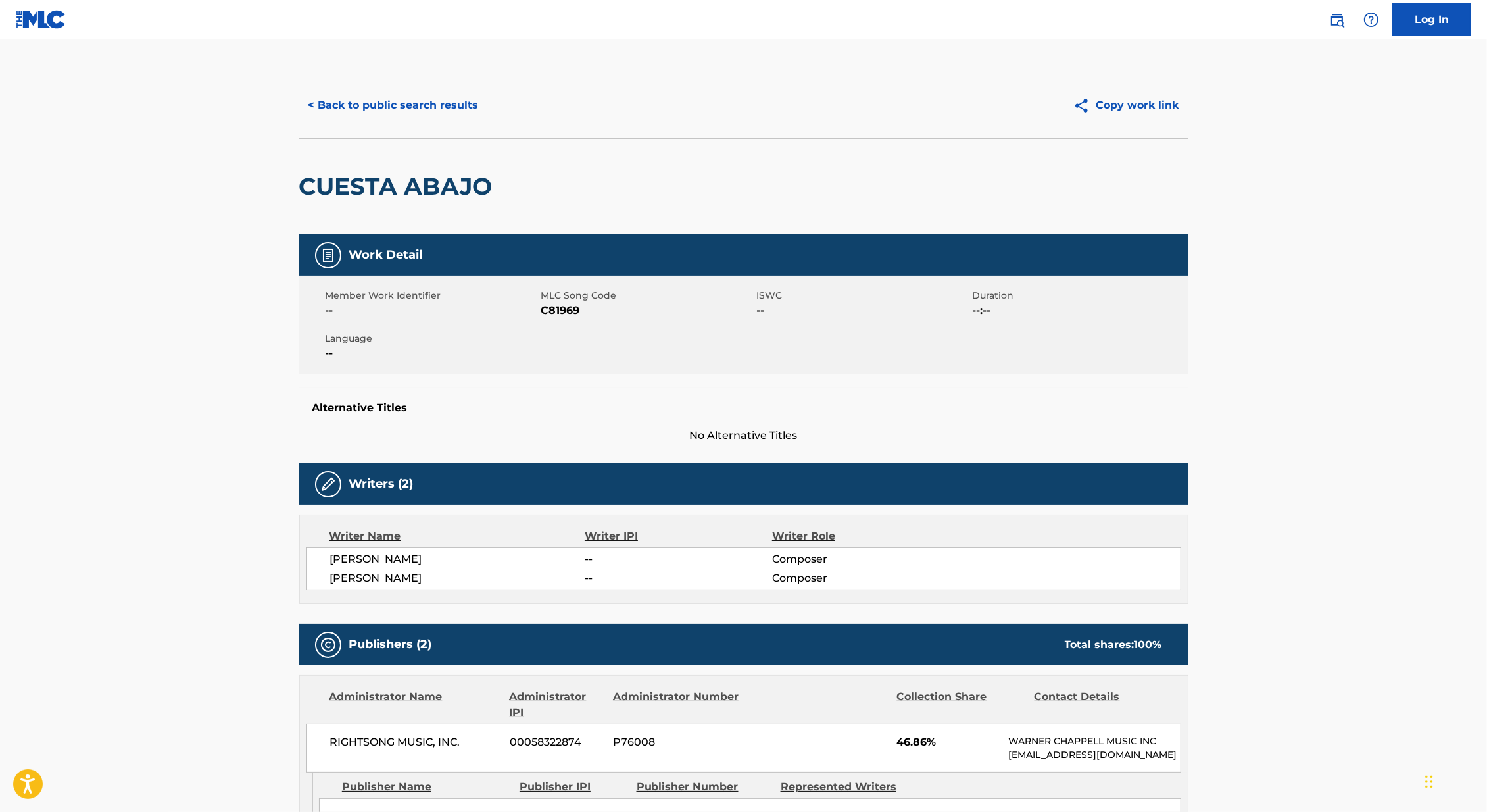
click at [392, 100] on button "< Back to public search results" at bounding box center [393, 105] width 189 height 33
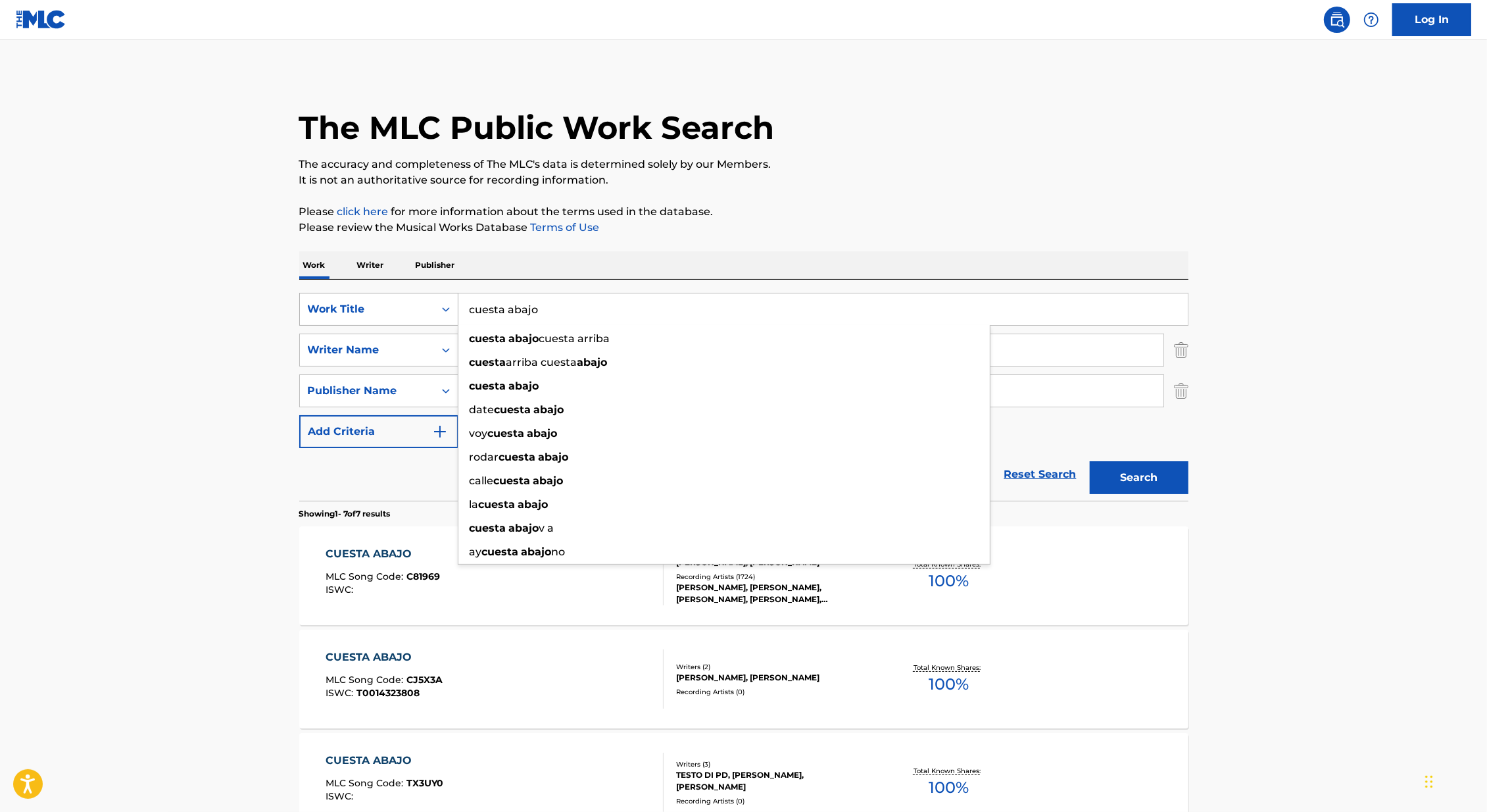
drag, startPoint x: 578, startPoint y: 315, endPoint x: 448, endPoint y: 298, distance: 131.1
click at [448, 298] on div "SearchWithCriteria46991fb0-dde7-4f07-a579-f7b86000852b Work Title [GEOGRAPHIC_D…" at bounding box center [743, 310] width 889 height 33
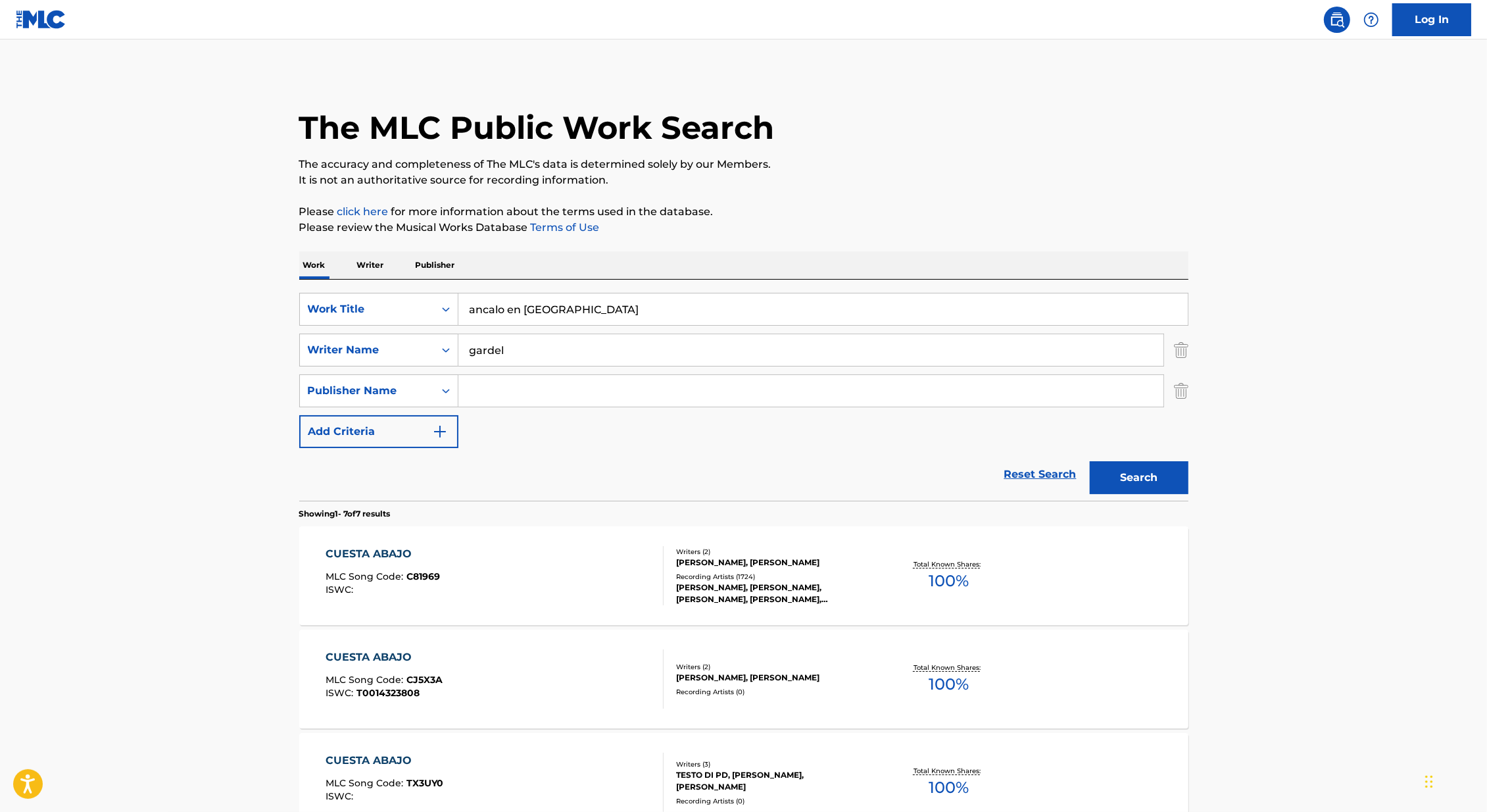
type input "ancalo en [GEOGRAPHIC_DATA]"
click at [85, 344] on main "The MLC Public Work Search The accuracy and completeness of The MLC's data is d…" at bounding box center [743, 677] width 1487 height 1273
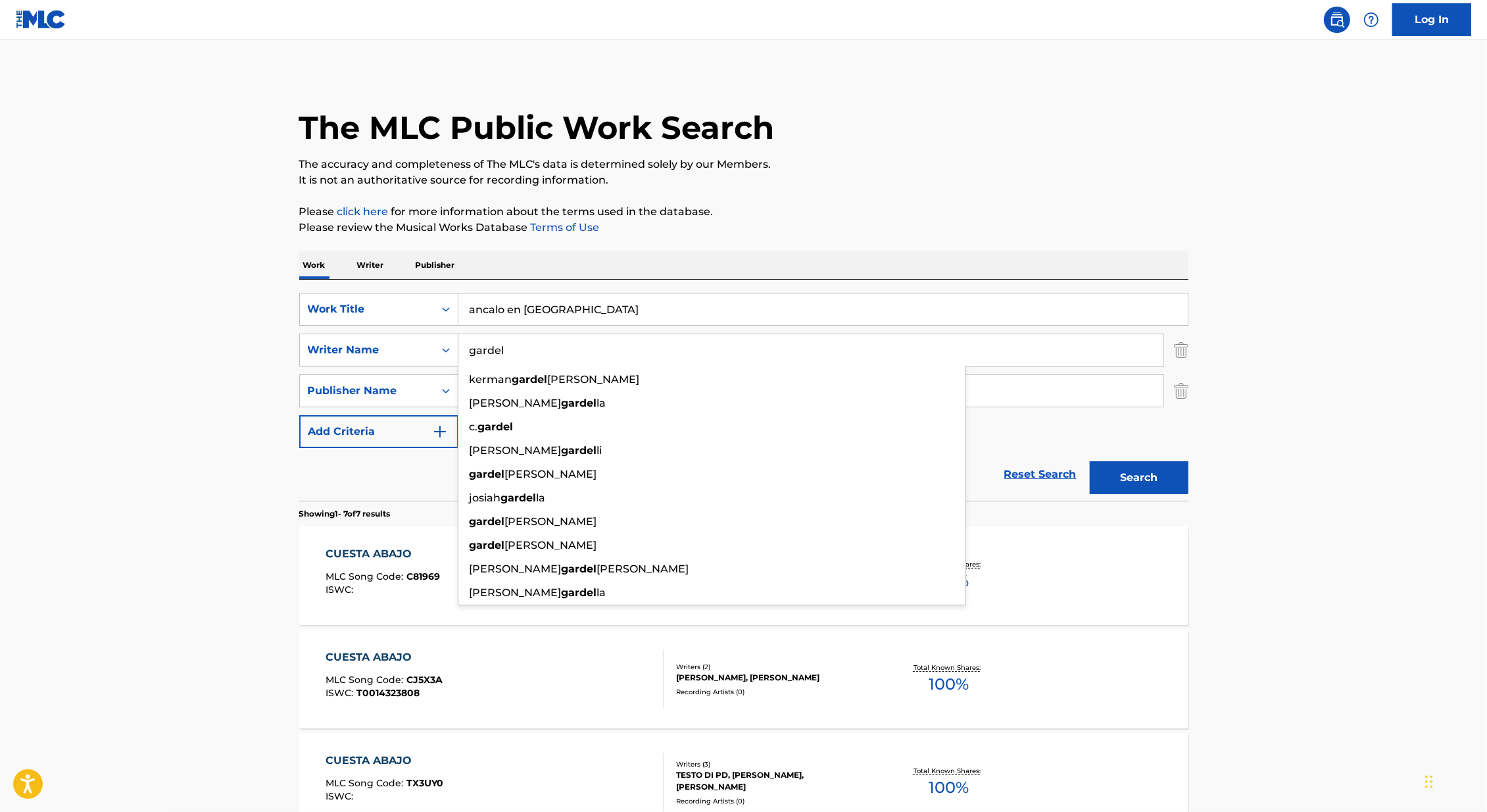
drag, startPoint x: 561, startPoint y: 348, endPoint x: 467, endPoint y: 346, distance: 94.0
click at [467, 348] on input "gardel" at bounding box center [811, 350] width 705 height 31
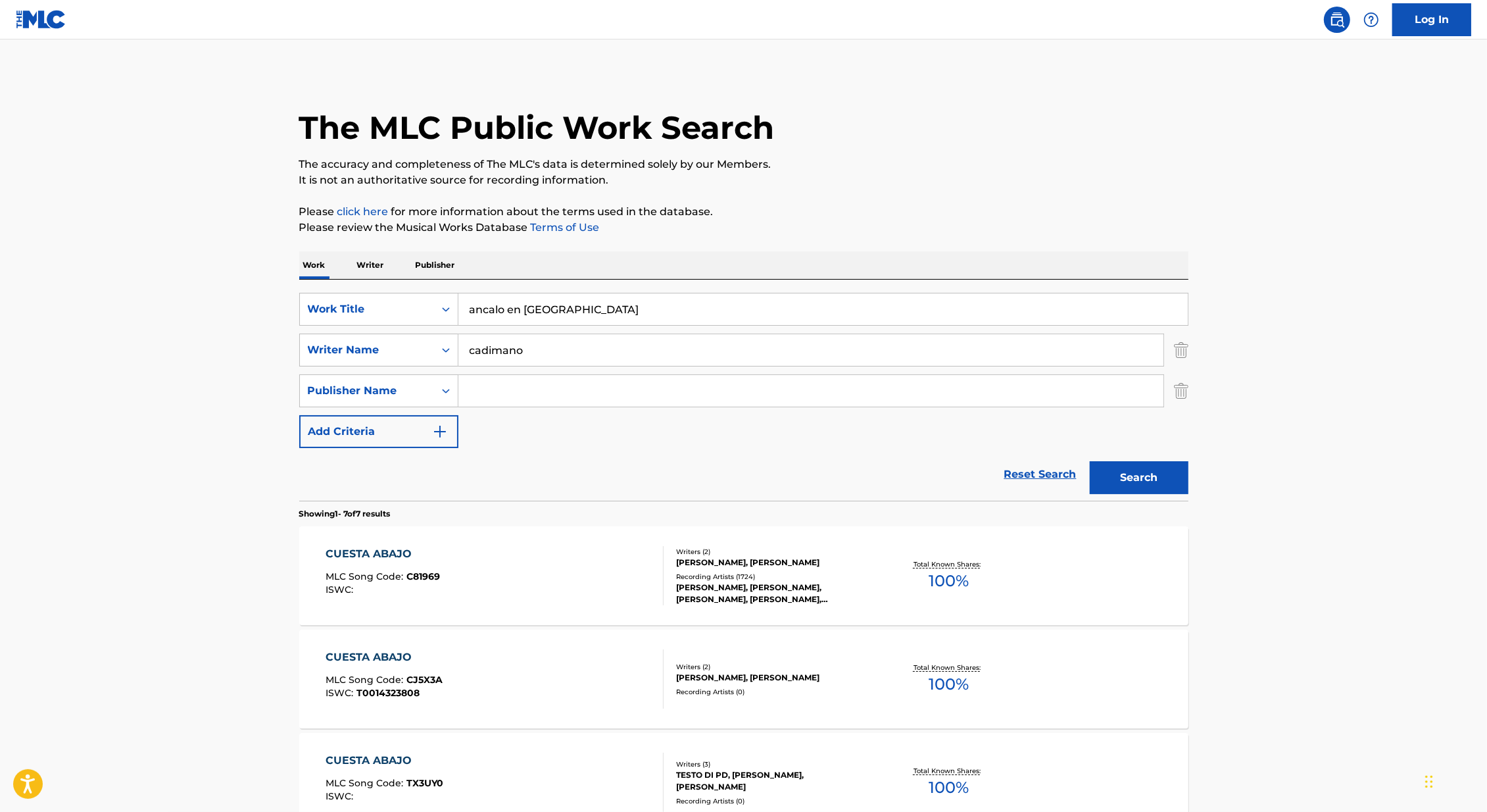
click at [1090, 461] on button "Search" at bounding box center [1138, 478] width 98 height 33
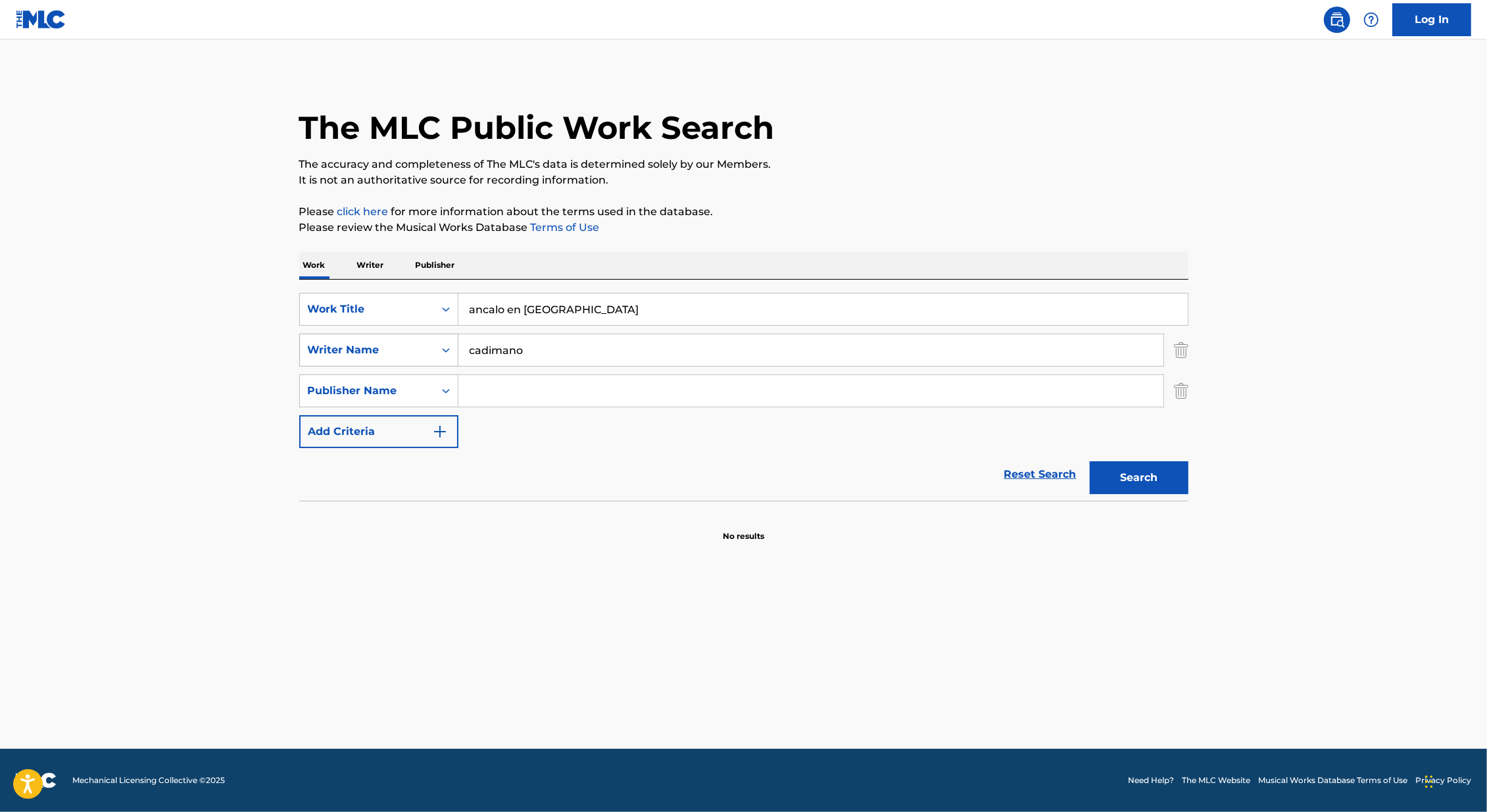
drag, startPoint x: 545, startPoint y: 350, endPoint x: 441, endPoint y: 350, distance: 104.0
click at [441, 350] on div "SearchWithCriteria7fc13f0a-83c1-4a44-94a9-9a12e813ddac Writer Name [PERSON_NAME]" at bounding box center [743, 350] width 889 height 33
click at [1185, 382] on img "Search Form" at bounding box center [1181, 390] width 15 height 33
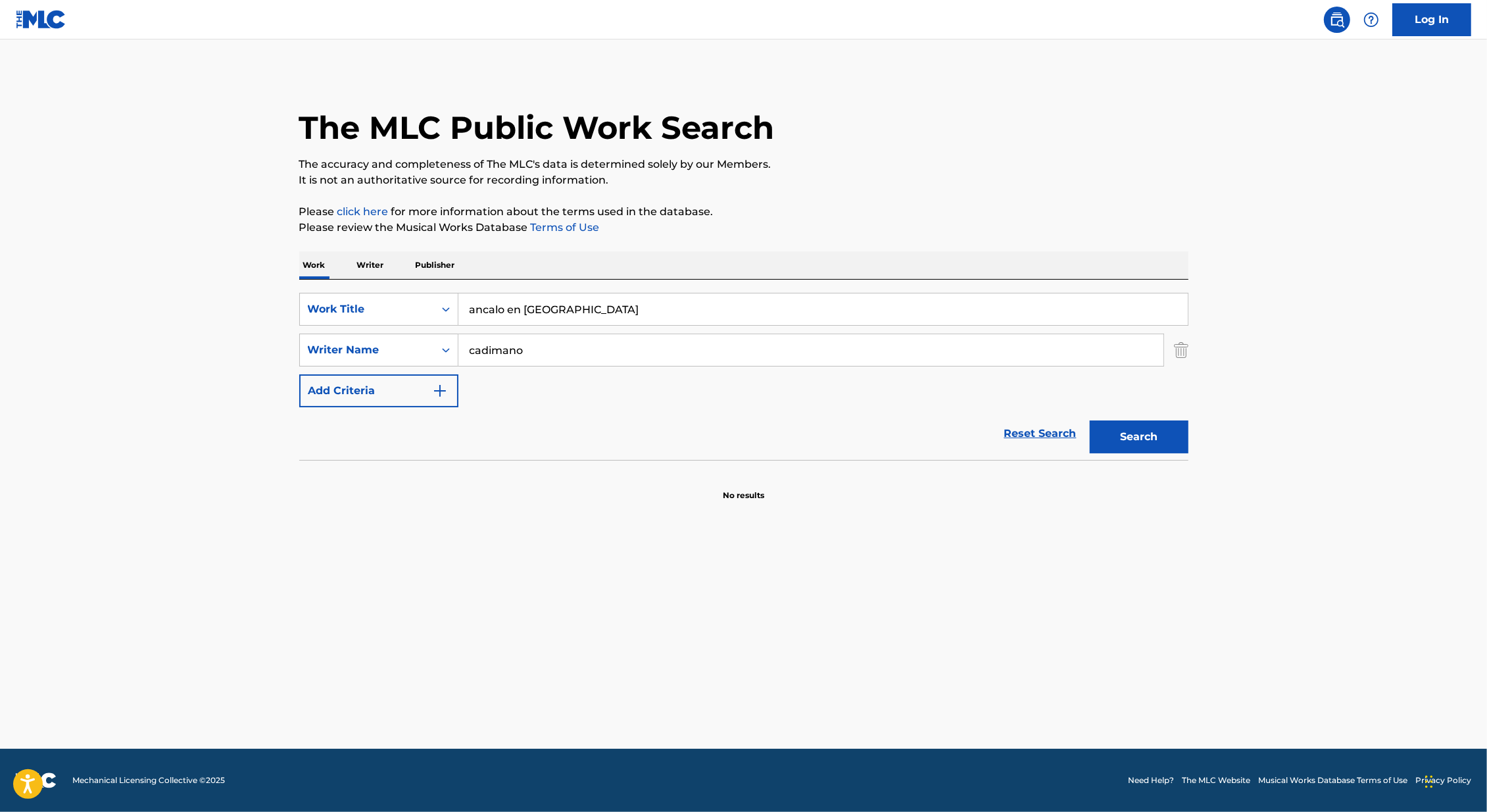
click at [582, 350] on input "cadimano" at bounding box center [811, 350] width 705 height 31
click at [581, 350] on input "cadimano" at bounding box center [811, 350] width 705 height 31
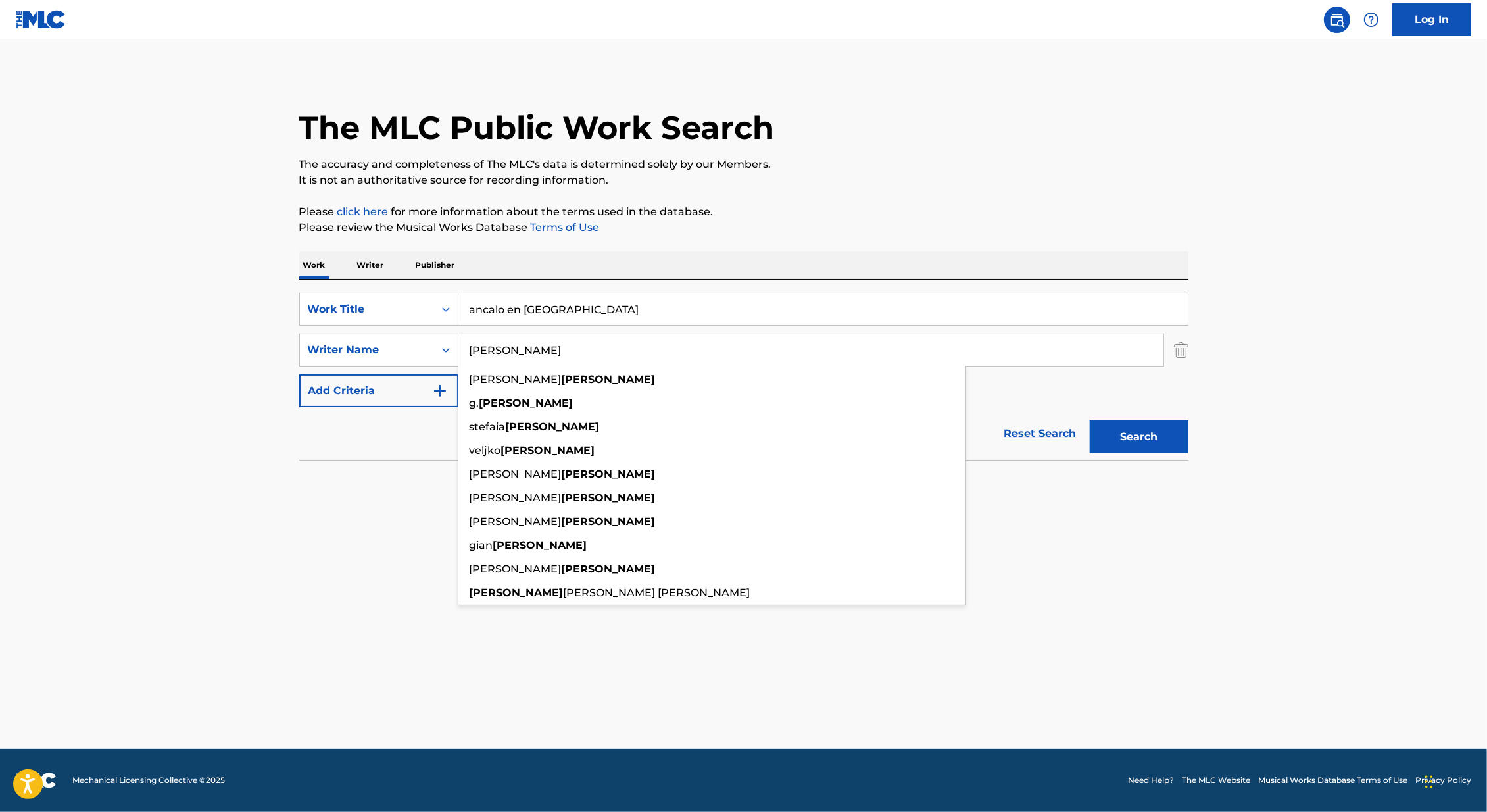
type input "[PERSON_NAME]"
click at [1090, 421] on button "Search" at bounding box center [1138, 437] width 98 height 33
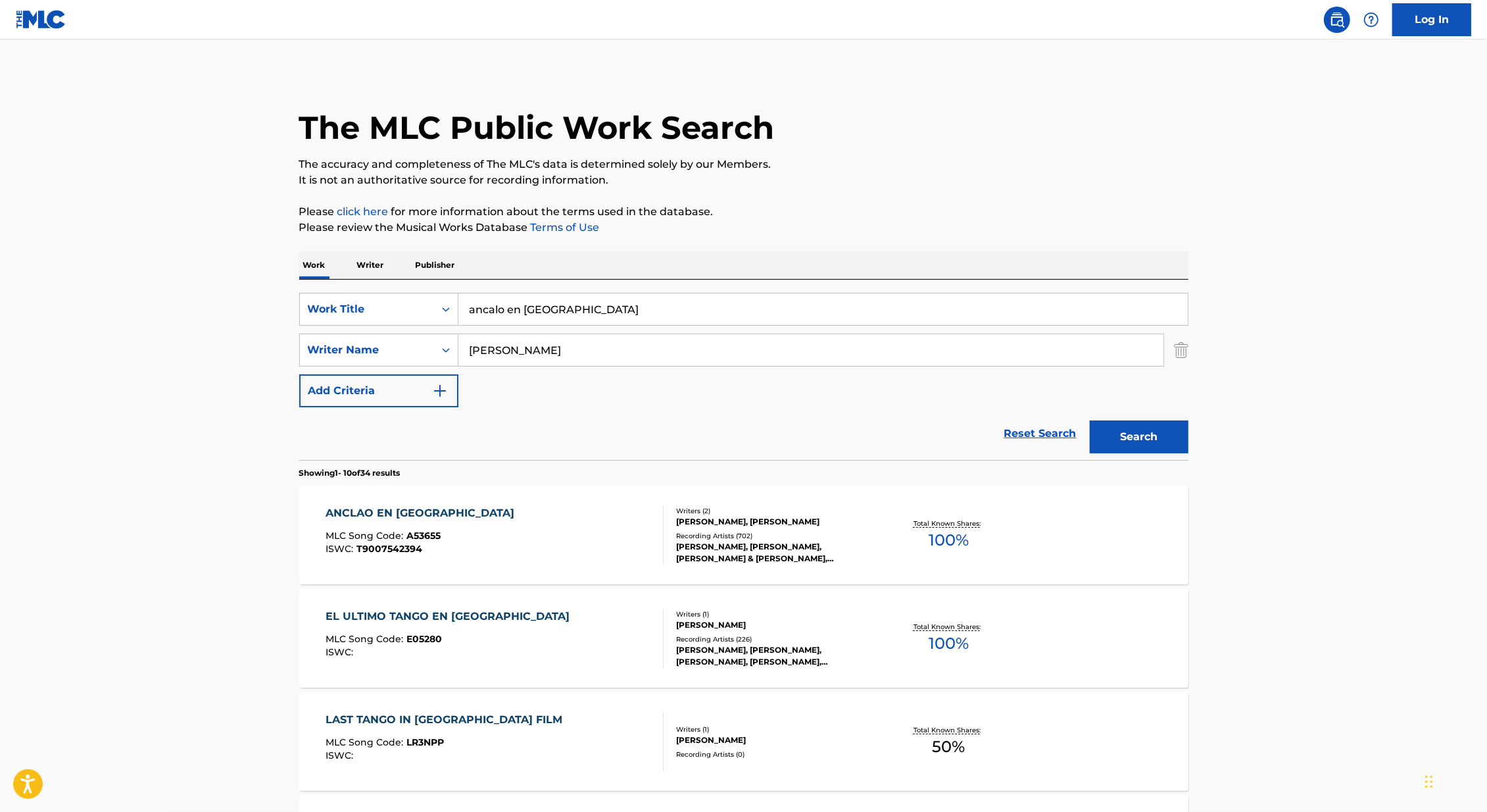
click at [547, 511] on div "ANCLAO EN PARIS MLC Song Code : A53655 ISWC : T9007542394" at bounding box center [494, 535] width 338 height 59
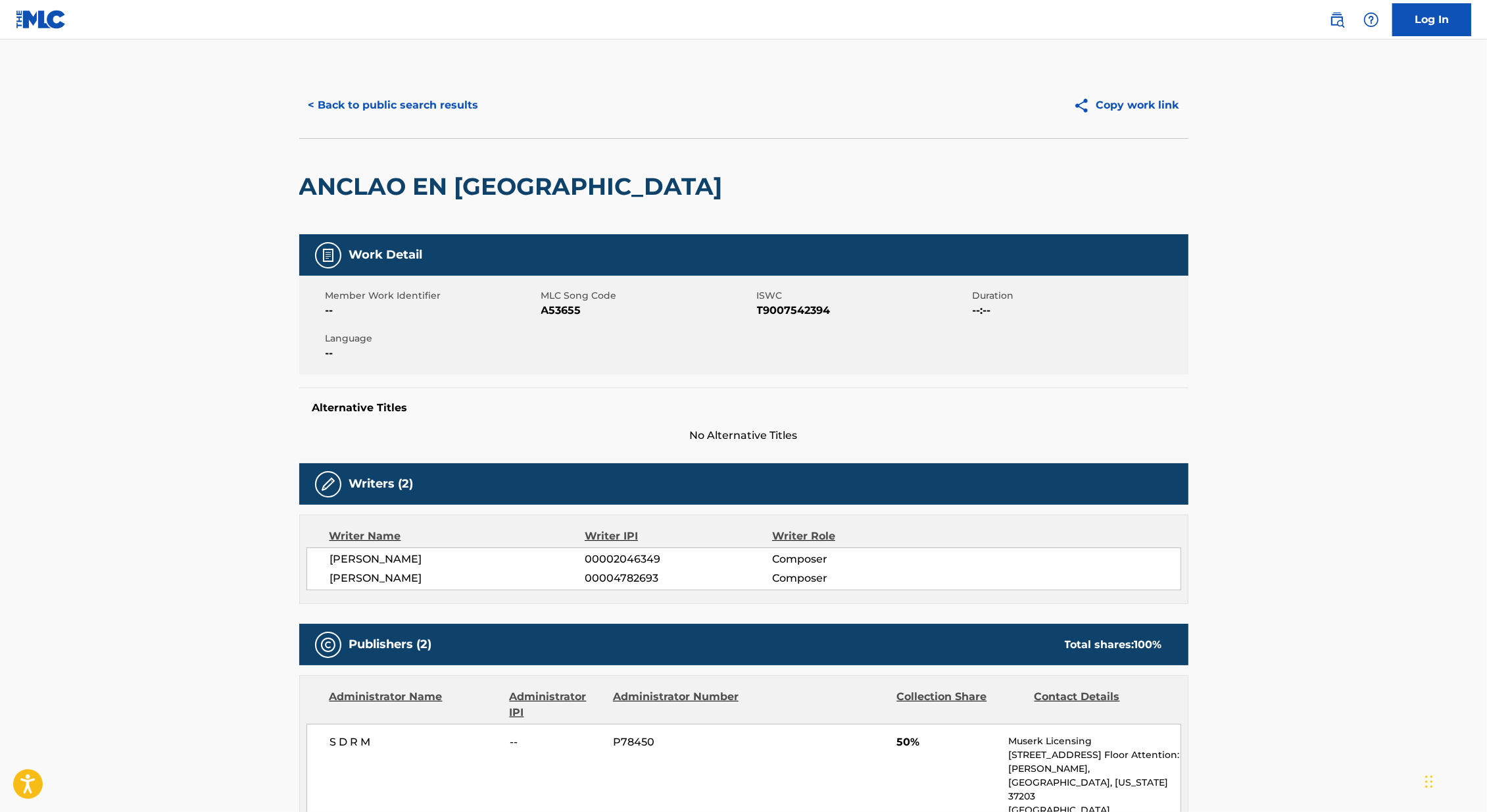
click at [353, 103] on button "< Back to public search results" at bounding box center [393, 105] width 189 height 33
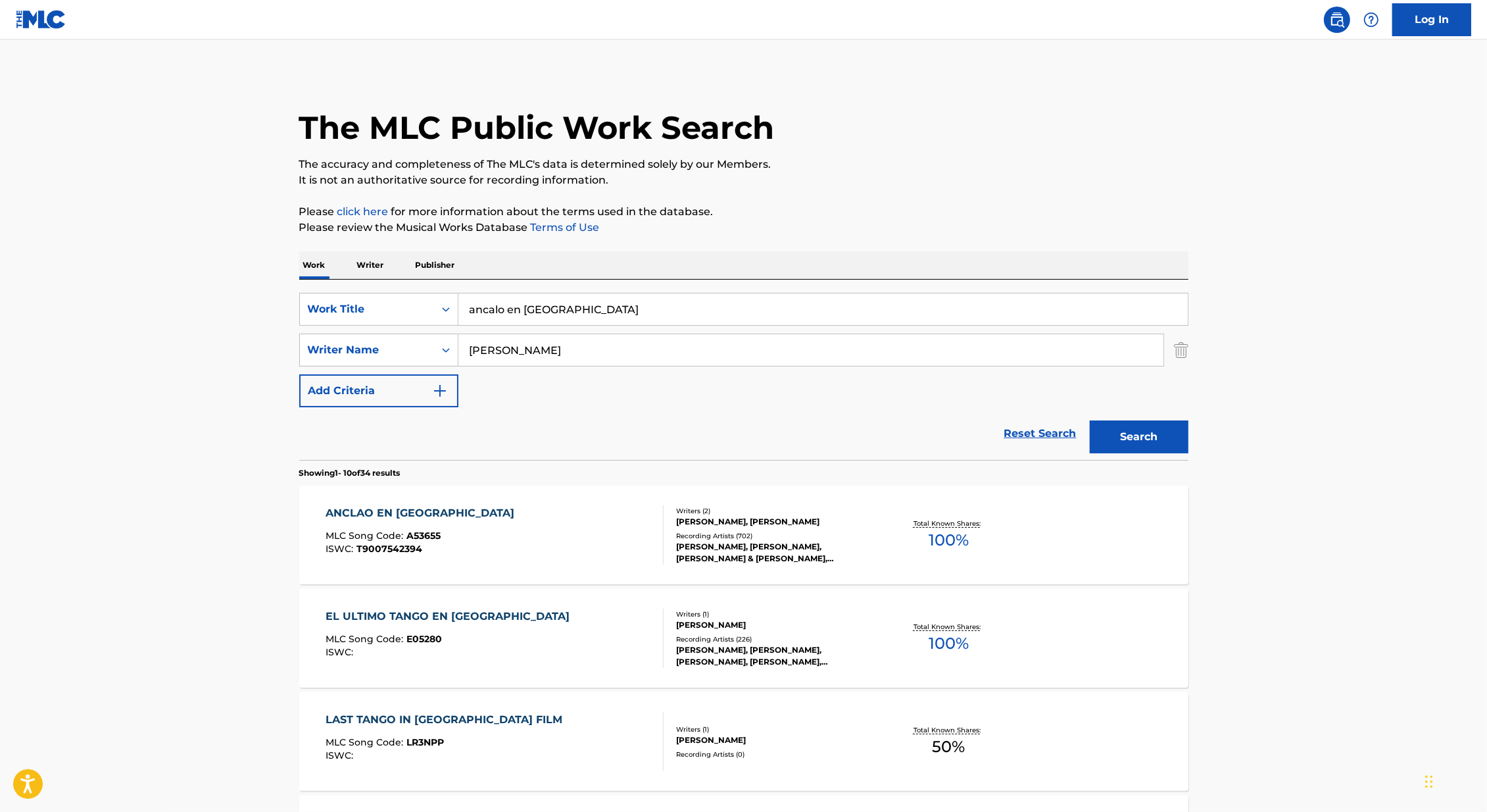
drag, startPoint x: 573, startPoint y: 317, endPoint x: 404, endPoint y: 289, distance: 171.3
click at [404, 289] on div "SearchWithCriteria46991fb0-dde7-4f07-a579-f7b86000852b Work Title ancalo en [GE…" at bounding box center [743, 369] width 889 height 180
type input "recuerdas esa noche"
click at [0, 321] on main "The MLC Public Work Search The accuracy and completeness of The MLC's data is d…" at bounding box center [743, 814] width 1487 height 1548
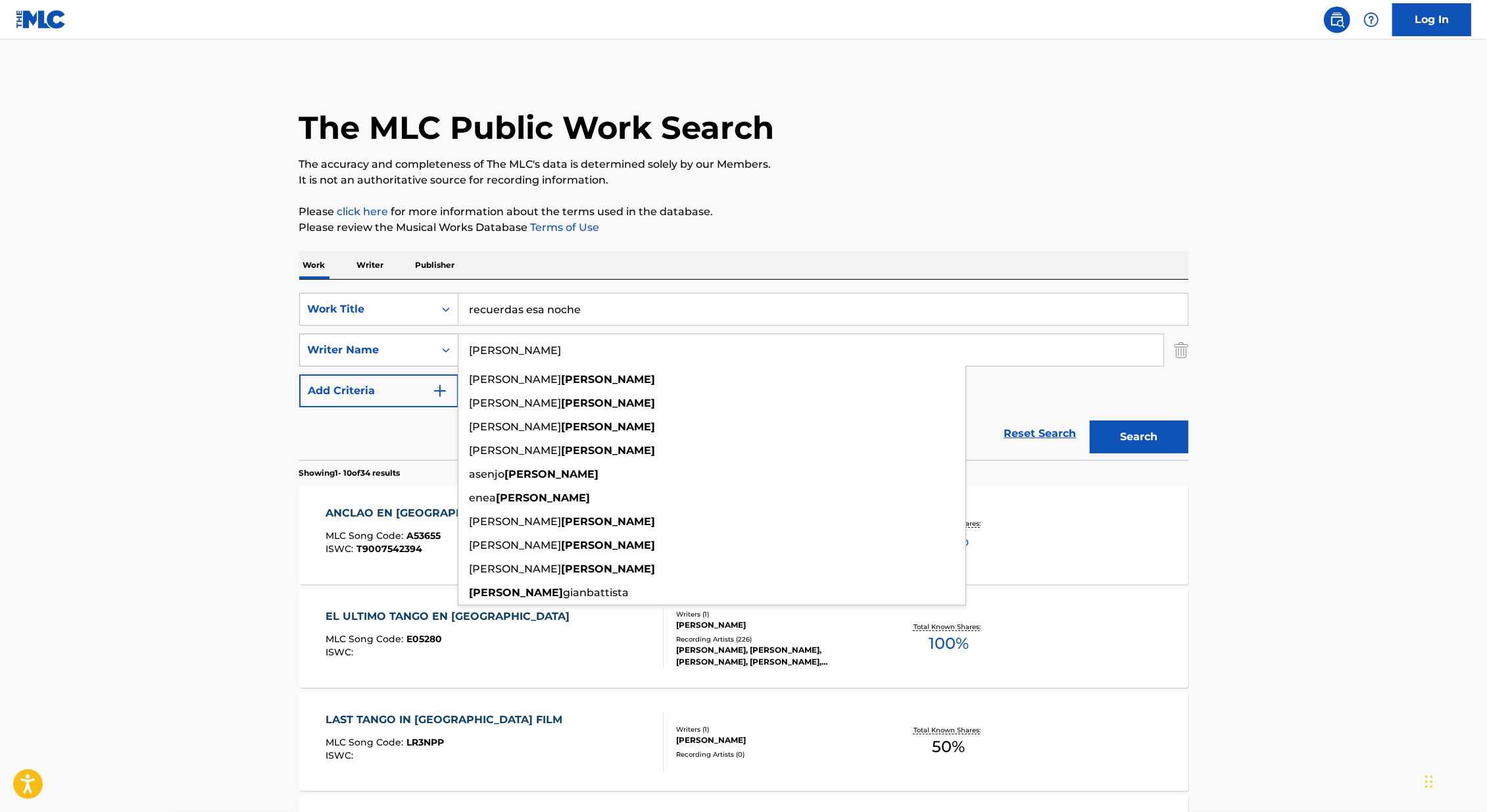
drag, startPoint x: 524, startPoint y: 347, endPoint x: 451, endPoint y: 347, distance: 73.0
click at [451, 347] on div "SearchWithCriteria7fc13f0a-83c1-4a44-94a9-9a12e813ddac Writer Name [PERSON_NAME…" at bounding box center [743, 350] width 889 height 33
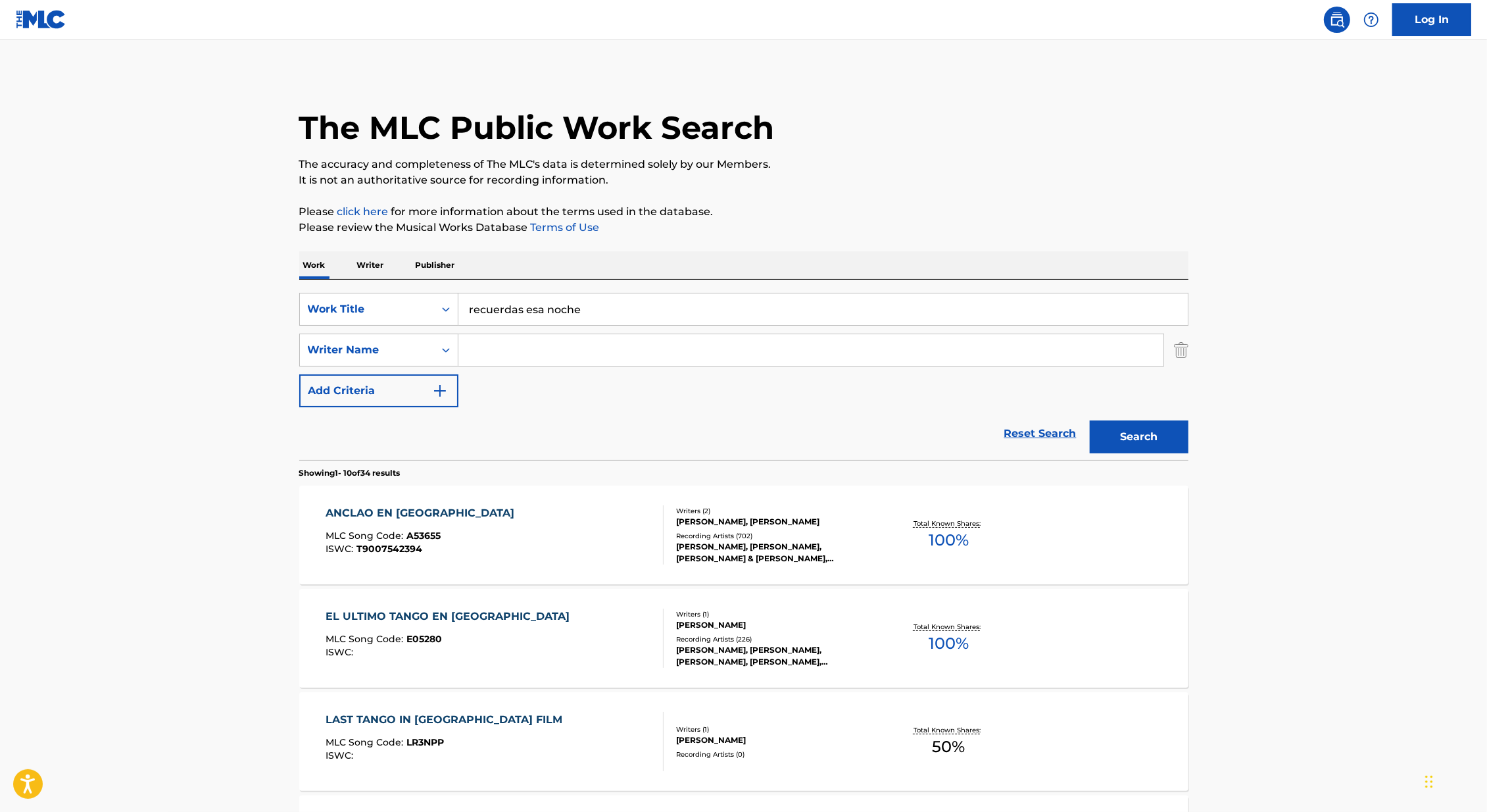
click at [1142, 427] on button "Search" at bounding box center [1138, 437] width 98 height 33
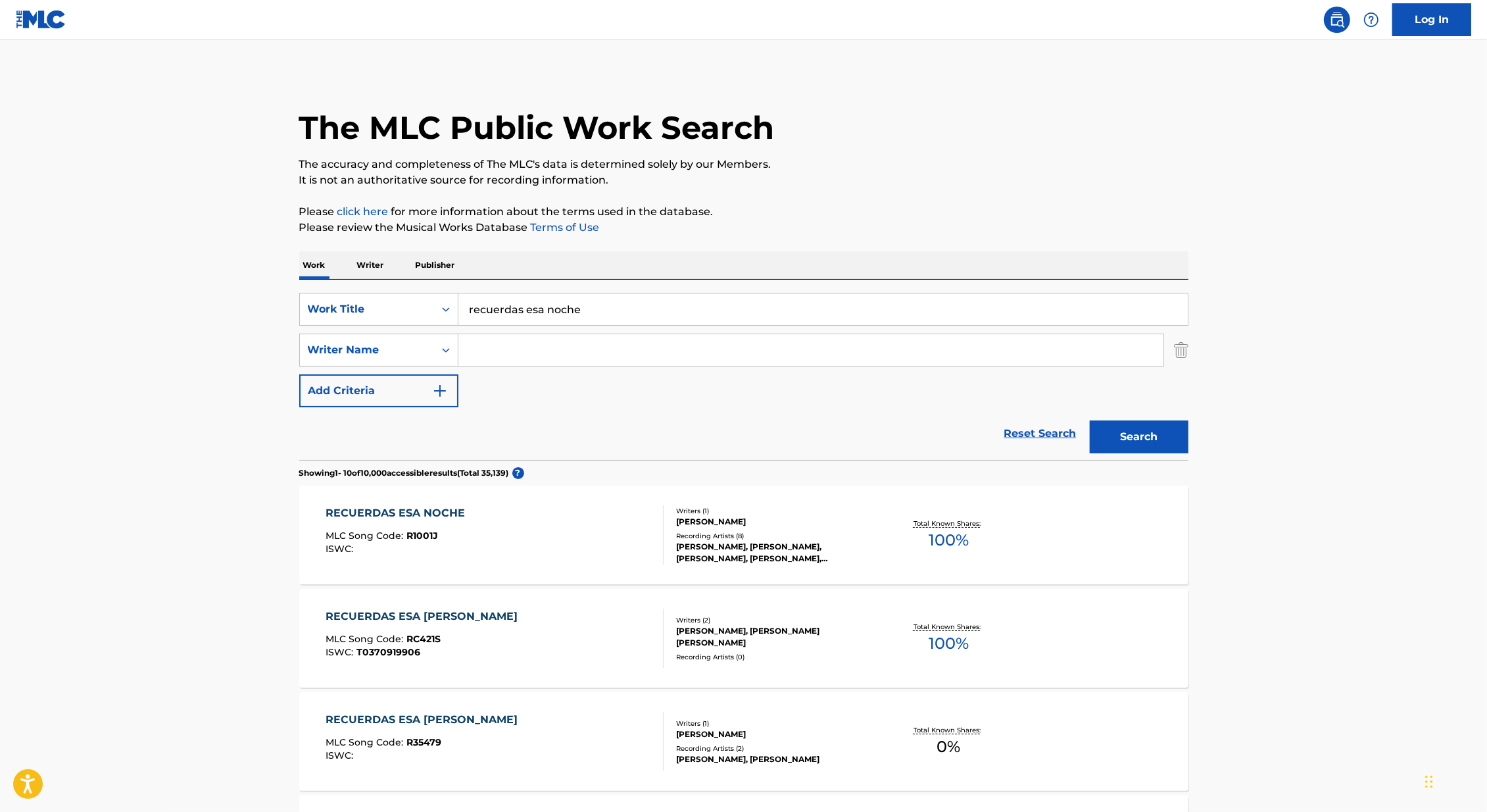
click at [825, 500] on div "RECUERDAS ESA NOCHE MLC Song Code : R1001J ISWC : Writers ( 1 ) [PERSON_NAME] R…" at bounding box center [743, 535] width 889 height 98
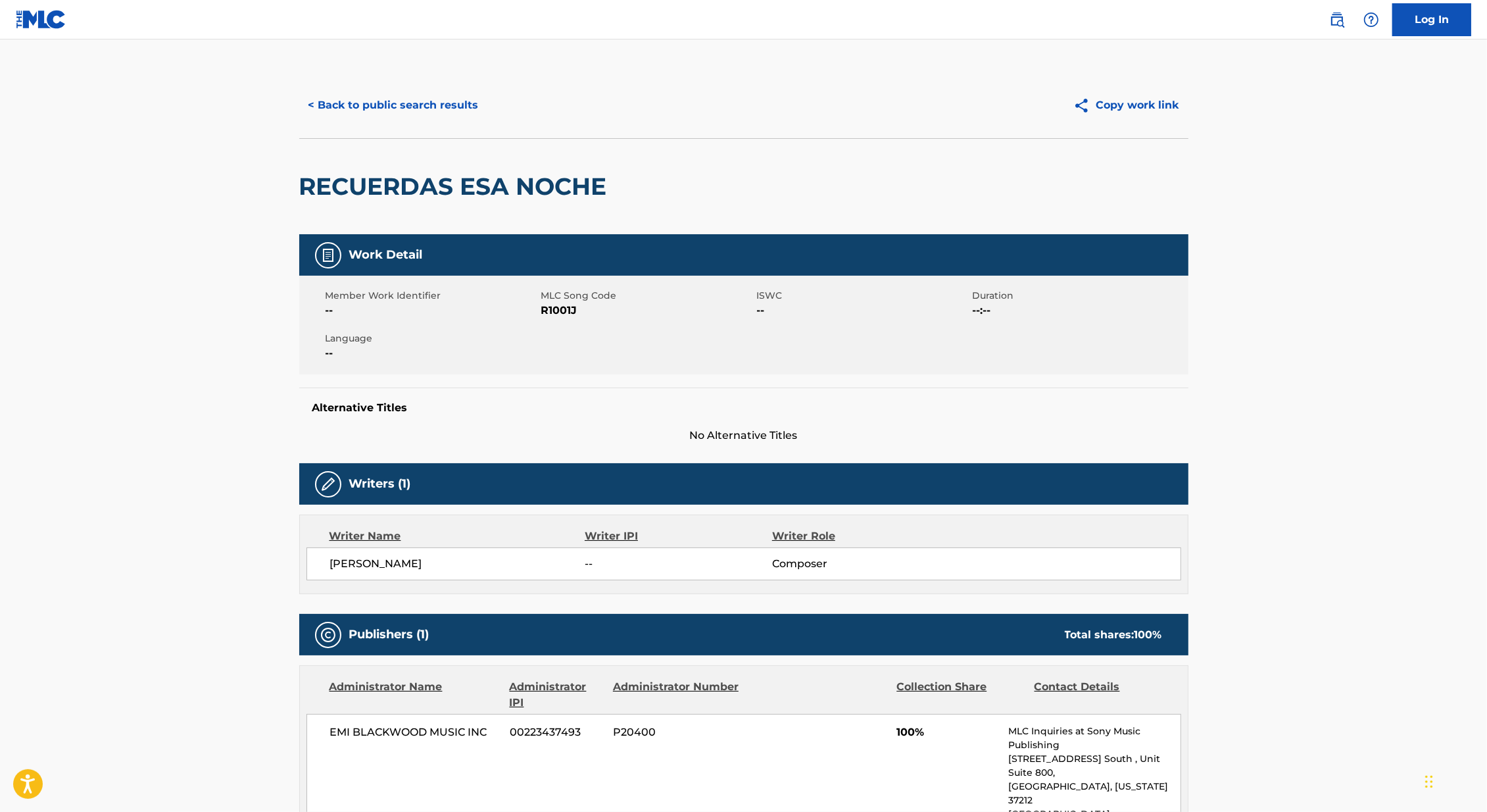
click at [1132, 89] on button "Copy work link" at bounding box center [1127, 105] width 125 height 33
